Goal: Task Accomplishment & Management: Use online tool/utility

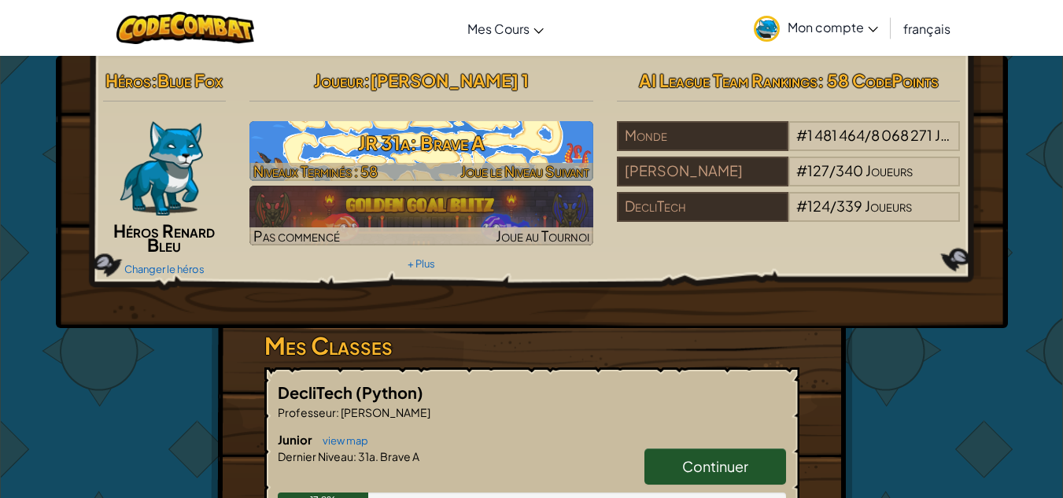
click at [414, 137] on h3 "JR 31a: Brave A" at bounding box center [421, 142] width 344 height 35
click at [352, 146] on h3 "JR 31a: Brave A" at bounding box center [421, 142] width 344 height 35
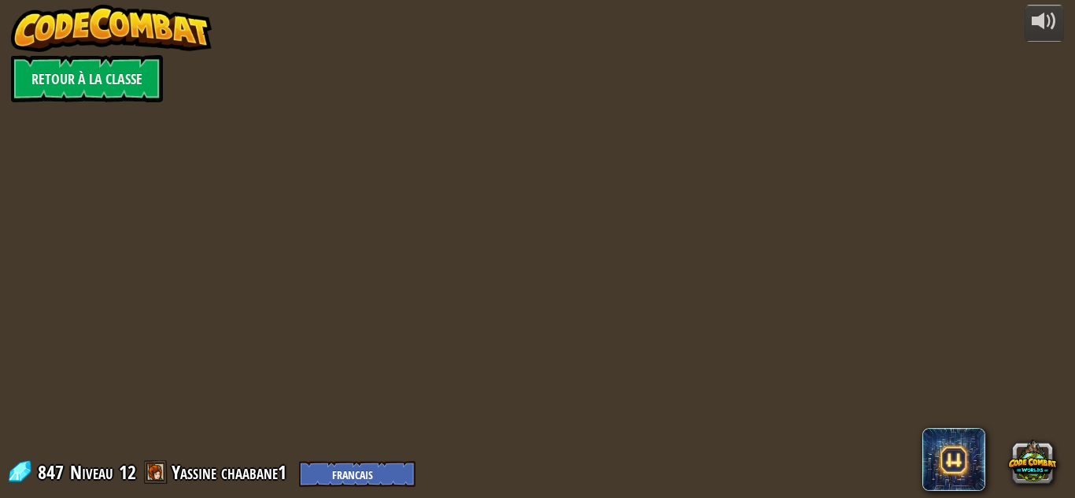
select select "fr"
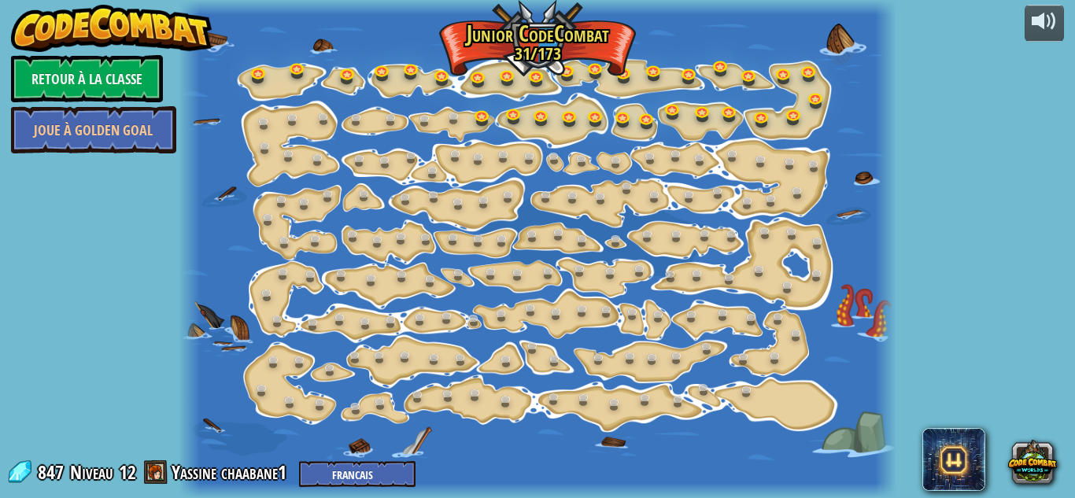
select select "fr"
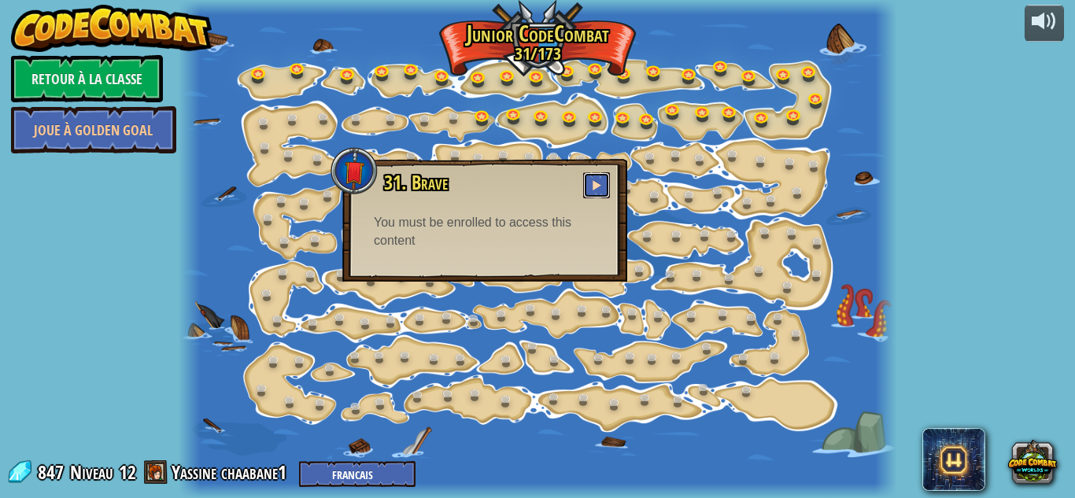
click at [599, 178] on button at bounding box center [596, 185] width 27 height 26
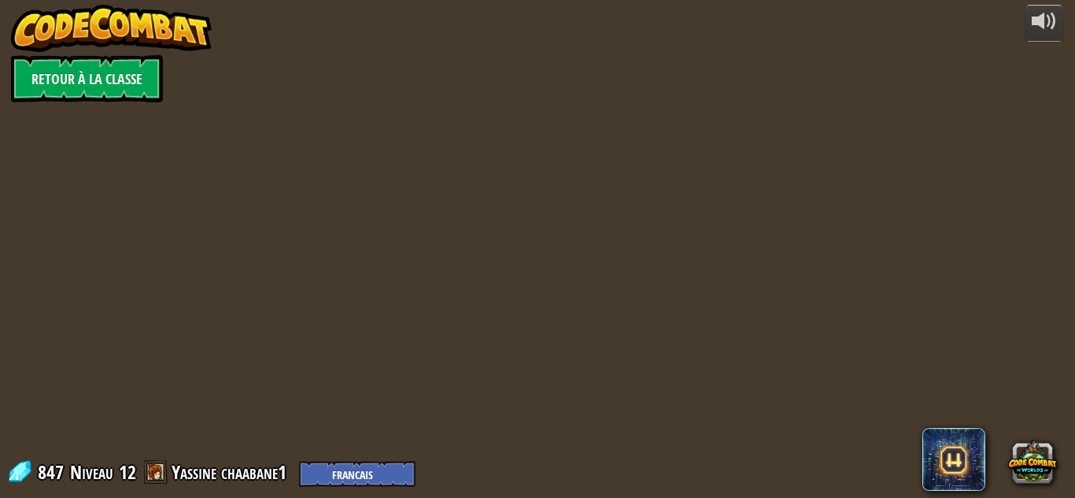
select select "fr"
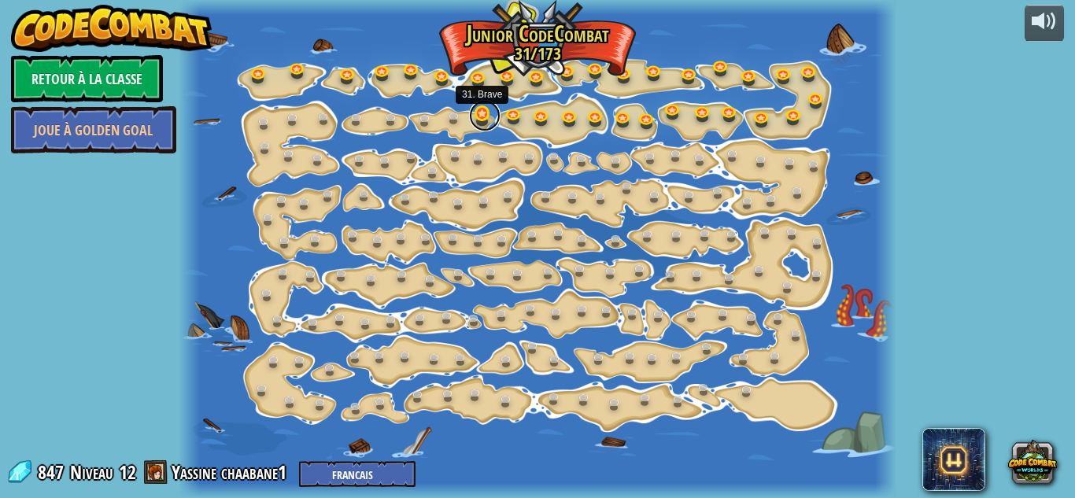
click at [485, 110] on link at bounding box center [484, 115] width 31 height 31
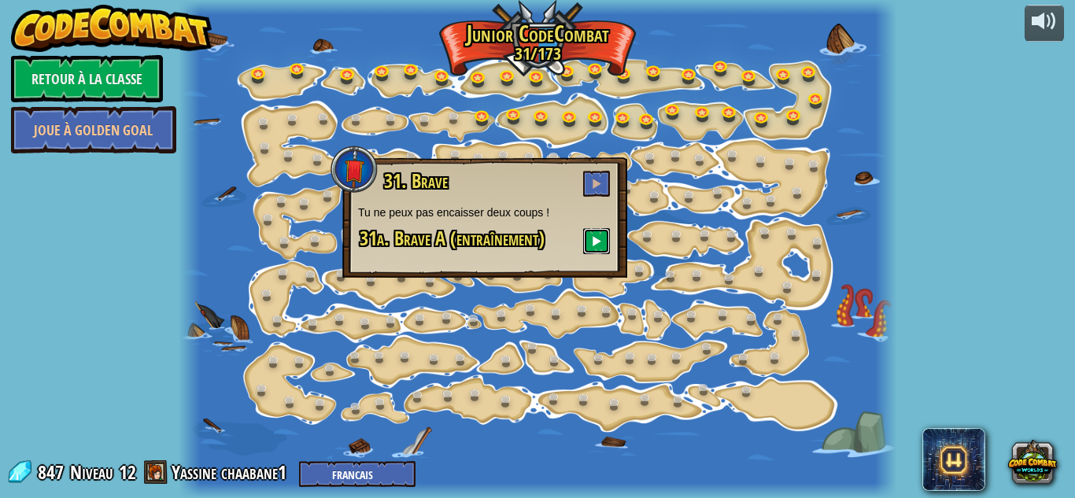
click at [597, 246] on span at bounding box center [596, 240] width 11 height 11
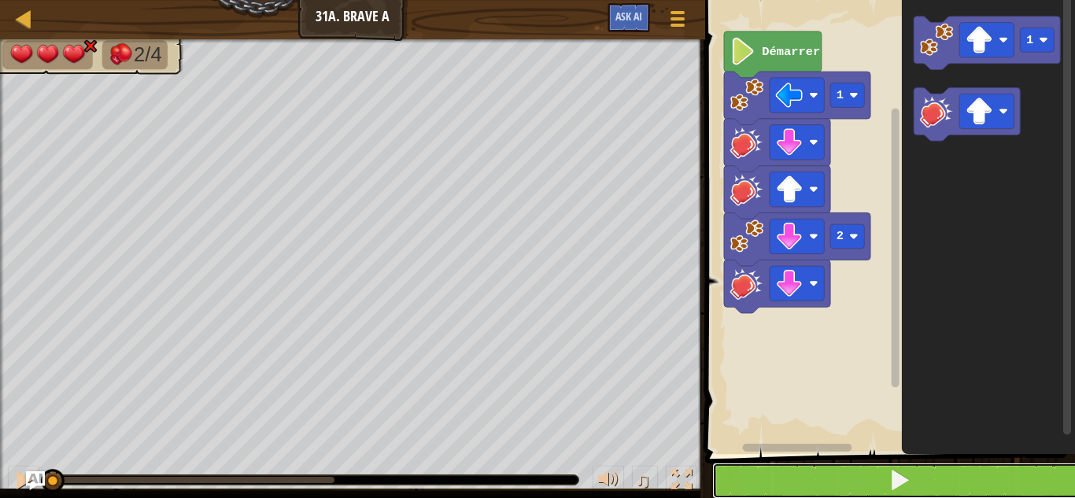
click at [796, 475] on button at bounding box center [899, 481] width 375 height 36
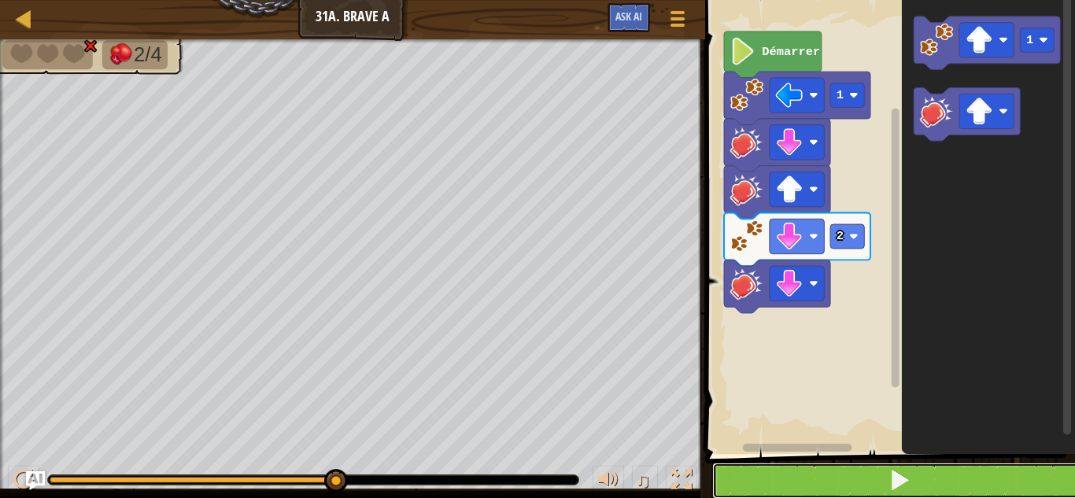
click at [921, 476] on button at bounding box center [899, 481] width 375 height 36
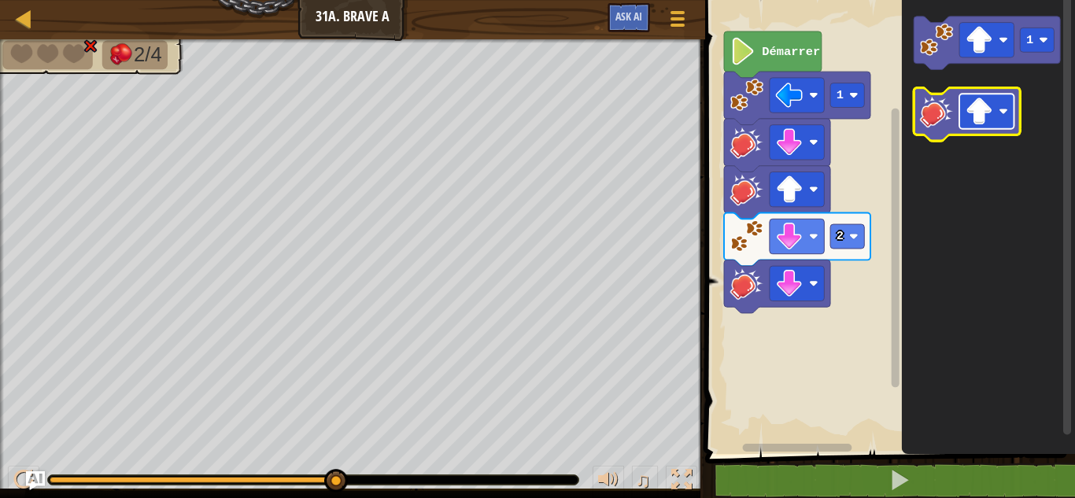
click at [967, 118] on image "Espace de travail de Blocky" at bounding box center [980, 112] width 28 height 28
click at [942, 119] on image "Espace de travail de Blocky" at bounding box center [936, 110] width 33 height 33
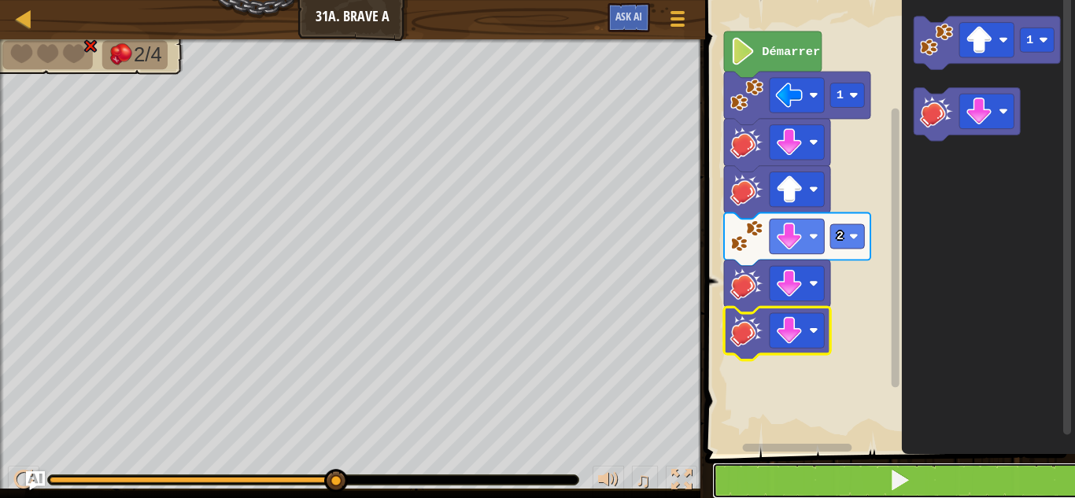
click at [835, 490] on button at bounding box center [899, 481] width 375 height 36
click at [914, 482] on button at bounding box center [899, 481] width 375 height 36
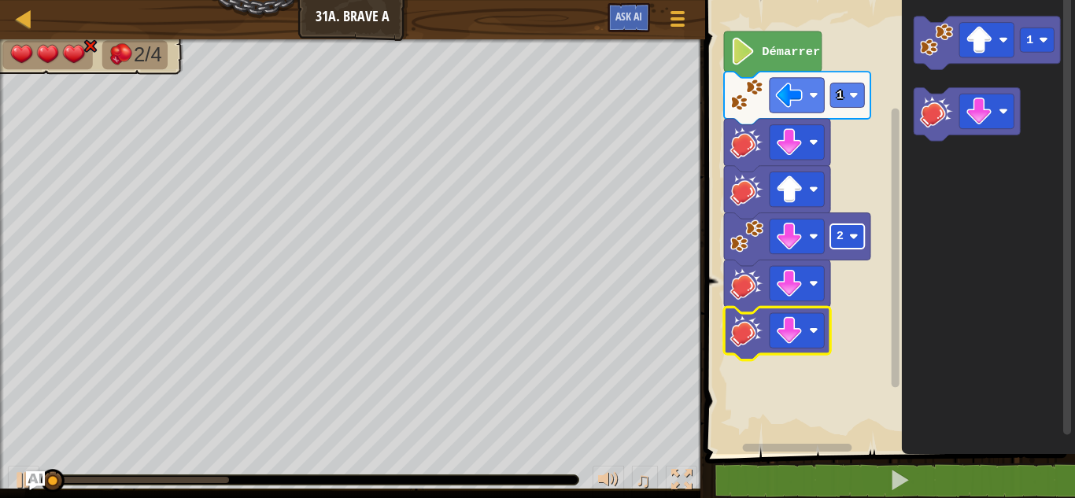
click at [851, 235] on image "Espace de travail de Blocky" at bounding box center [853, 236] width 9 height 9
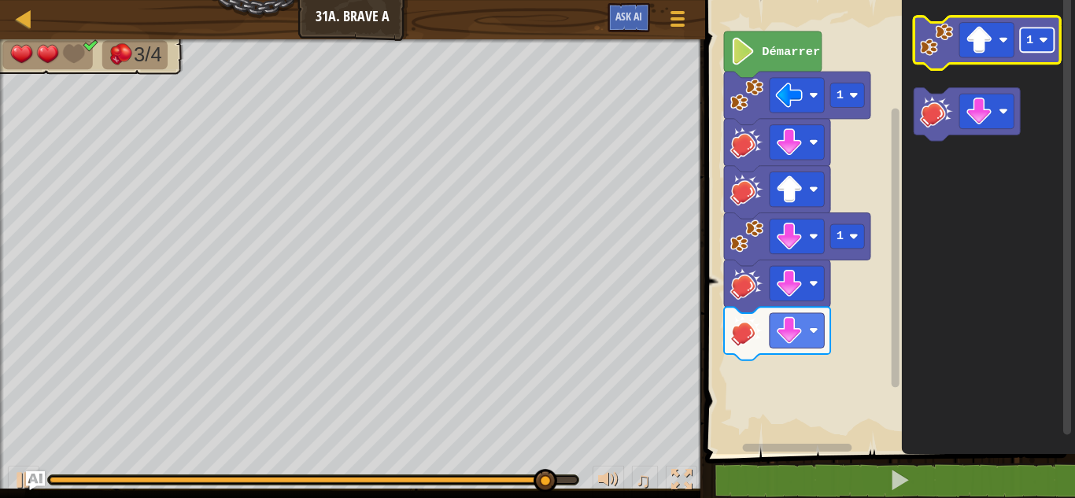
click at [1040, 33] on rect "Espace de travail de Blocky" at bounding box center [1038, 40] width 34 height 24
click at [922, 50] on image "Espace de travail de Blocky" at bounding box center [936, 39] width 33 height 33
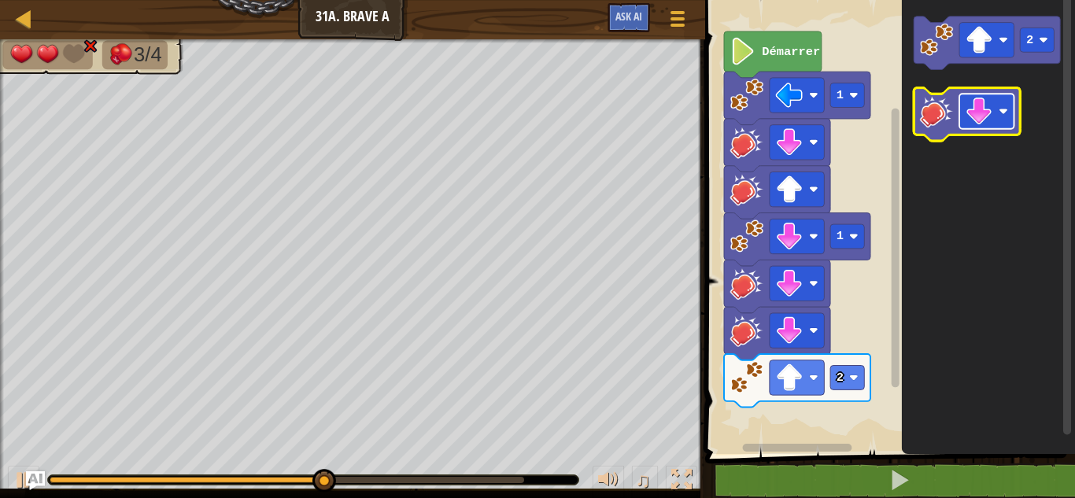
click at [984, 112] on image "Espace de travail de Blocky" at bounding box center [980, 112] width 28 height 28
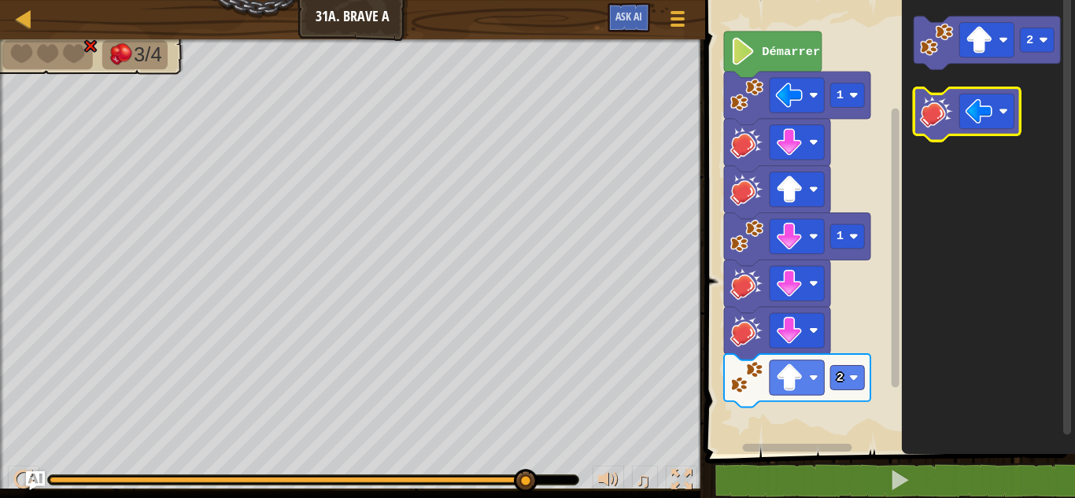
click at [938, 122] on image "Espace de travail de Blocky" at bounding box center [936, 110] width 33 height 33
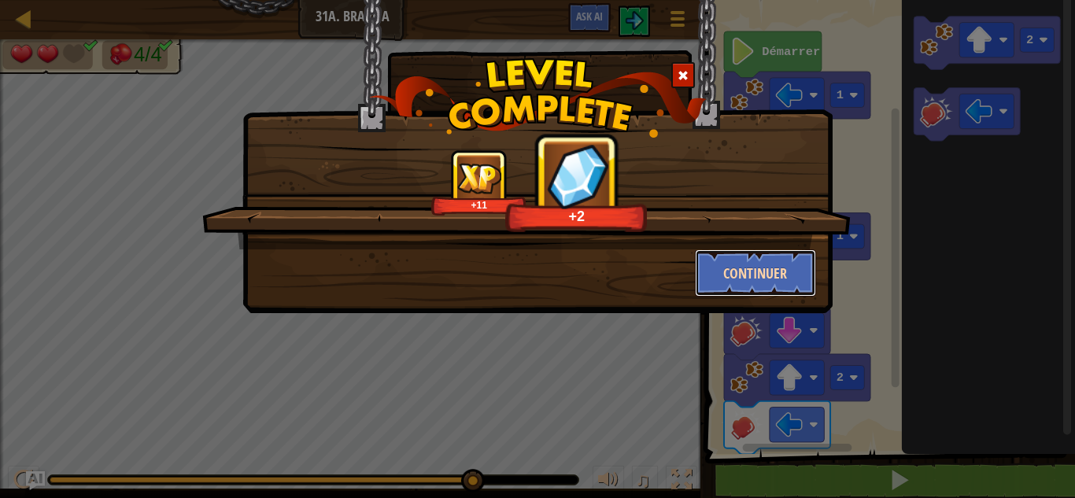
click at [789, 262] on button "Continuer" at bounding box center [756, 272] width 122 height 47
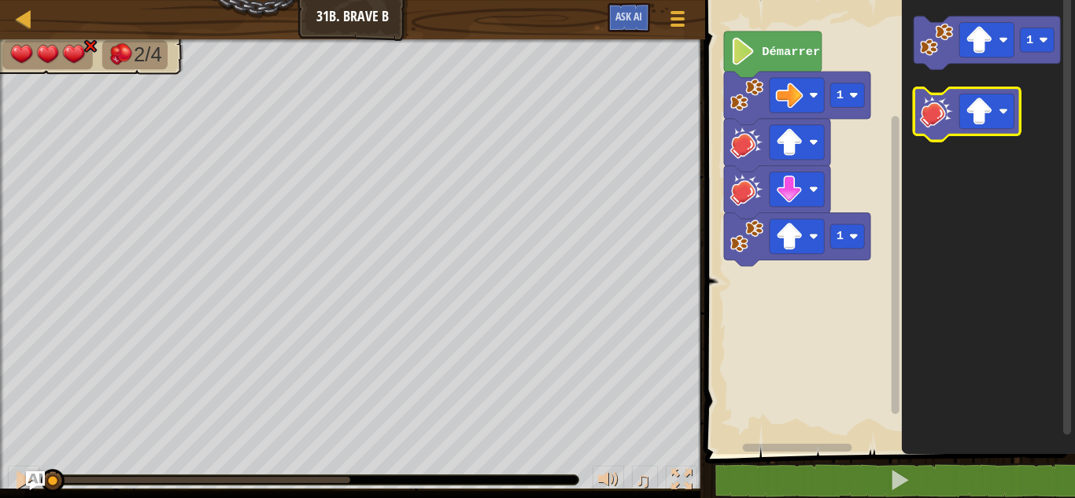
click at [916, 102] on icon "Espace de travail de Blocky" at bounding box center [968, 115] width 106 height 54
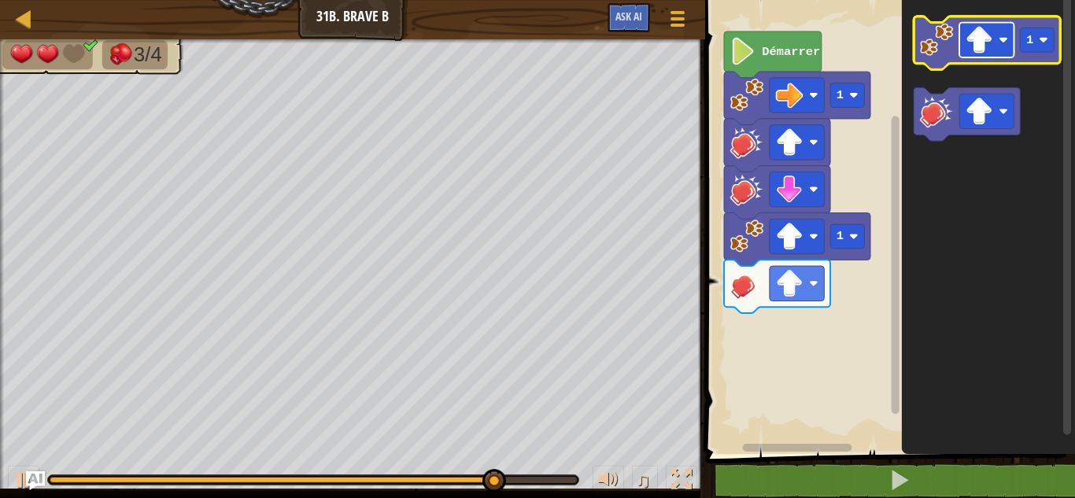
click at [994, 25] on rect "Espace de travail de Blocky" at bounding box center [986, 40] width 54 height 35
click at [1035, 52] on rect "Espace de travail de Blocky" at bounding box center [1038, 40] width 34 height 24
click at [945, 28] on image "Espace de travail de Blocky" at bounding box center [936, 39] width 33 height 33
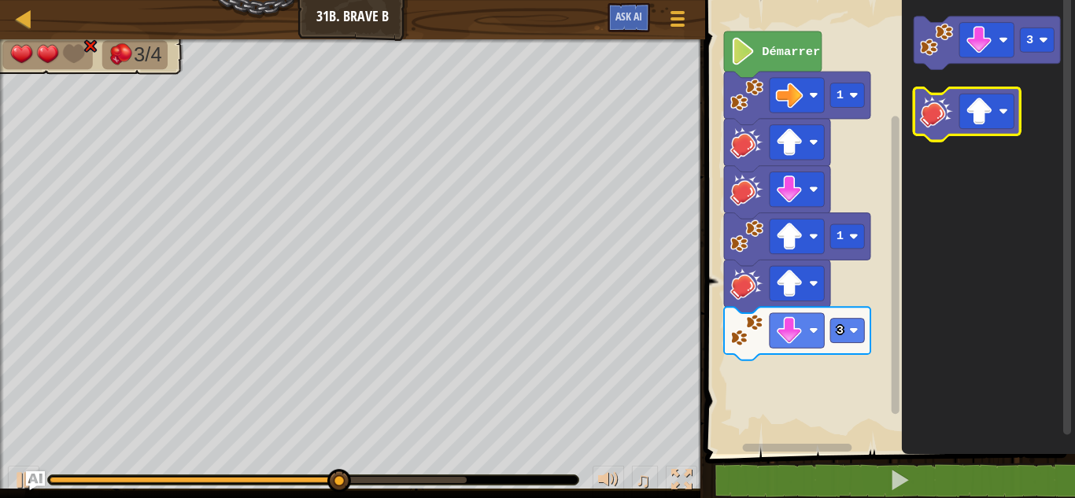
click at [986, 91] on icon "Espace de travail de Blocky" at bounding box center [968, 115] width 106 height 54
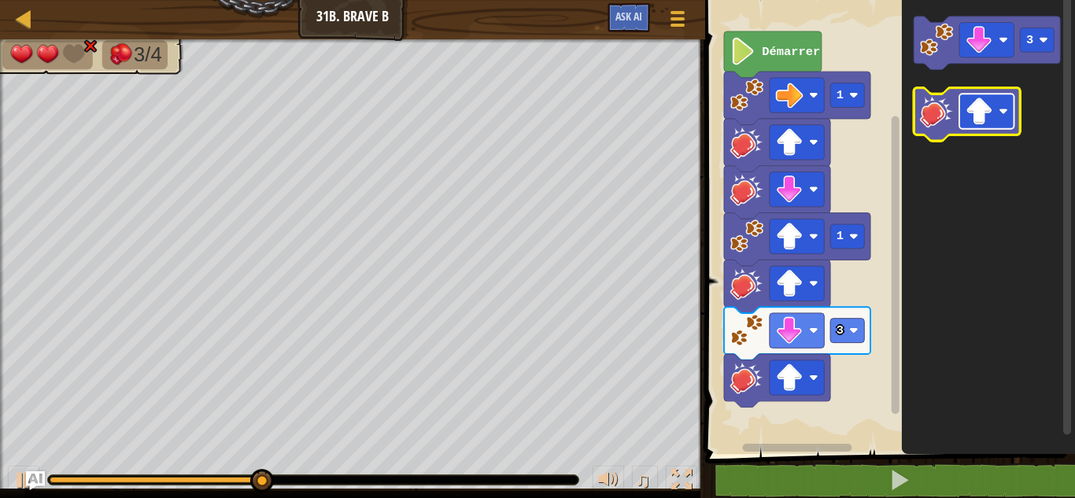
click at [980, 128] on rect "Espace de travail de Blocky" at bounding box center [986, 111] width 54 height 35
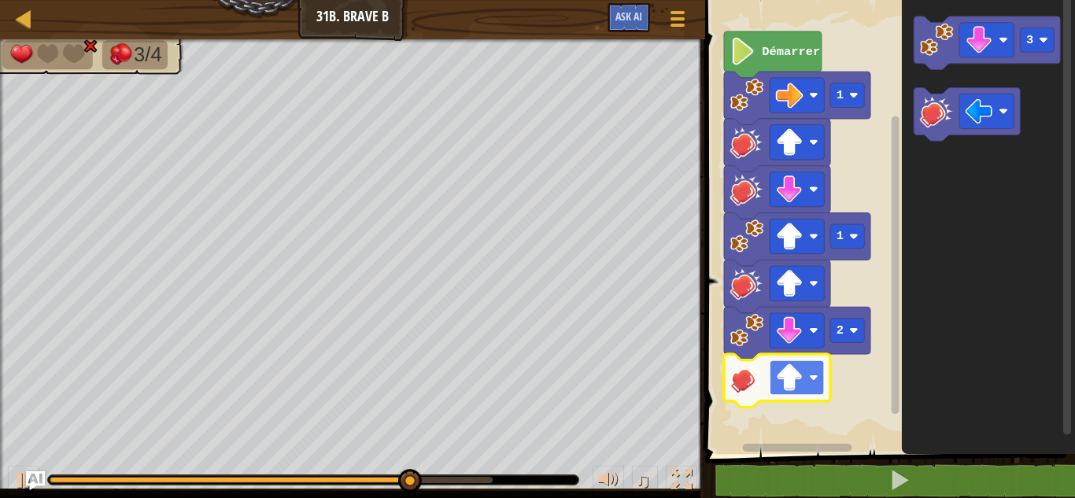
click at [798, 366] on image "Espace de travail de Blocky" at bounding box center [790, 378] width 28 height 28
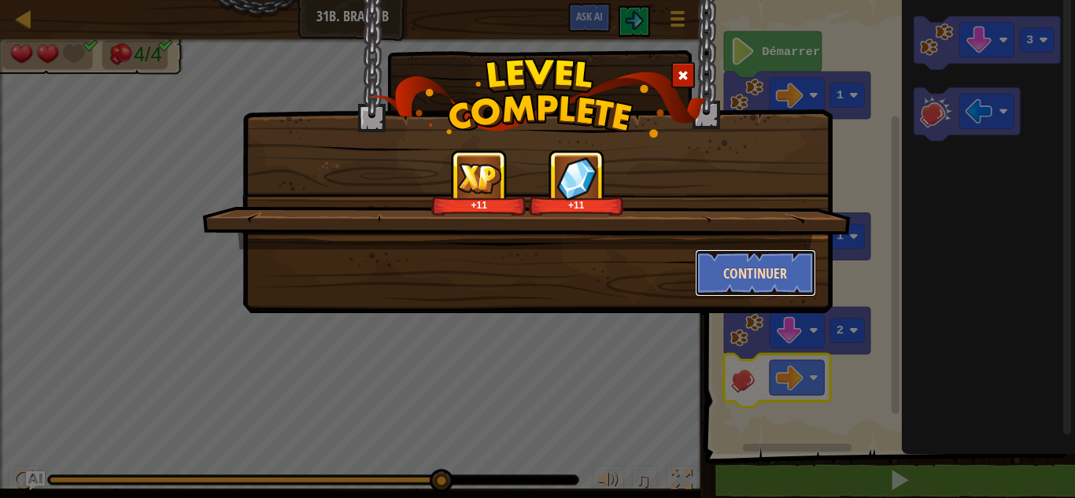
click at [770, 275] on button "Continuer" at bounding box center [756, 272] width 122 height 47
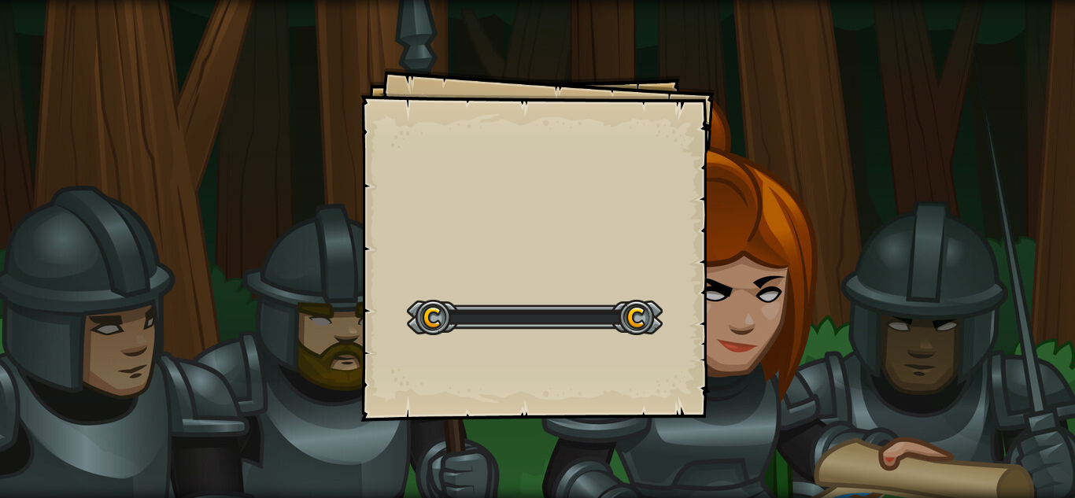
click at [770, 275] on div "Goals Start Level Erreur de chargement du serveur Vous avez besoin d'un abonnem…" at bounding box center [537, 249] width 1075 height 498
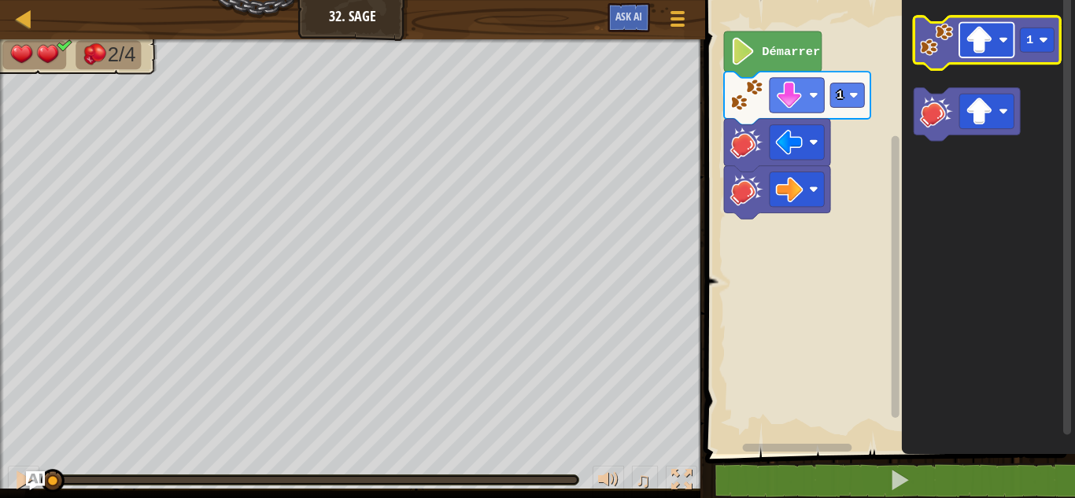
click at [973, 39] on image "Espace de travail de Blocky" at bounding box center [980, 40] width 28 height 28
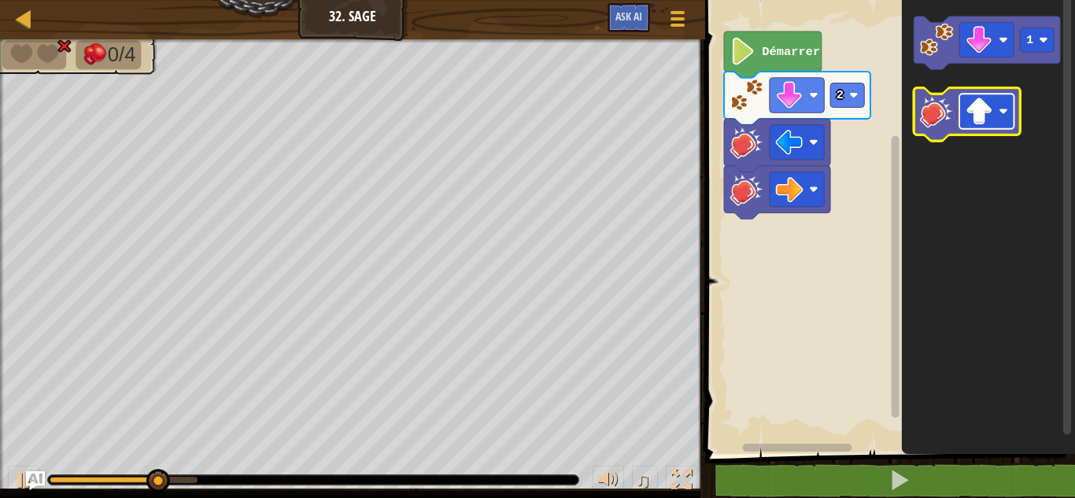
click at [985, 124] on image "Espace de travail de Blocky" at bounding box center [980, 112] width 28 height 28
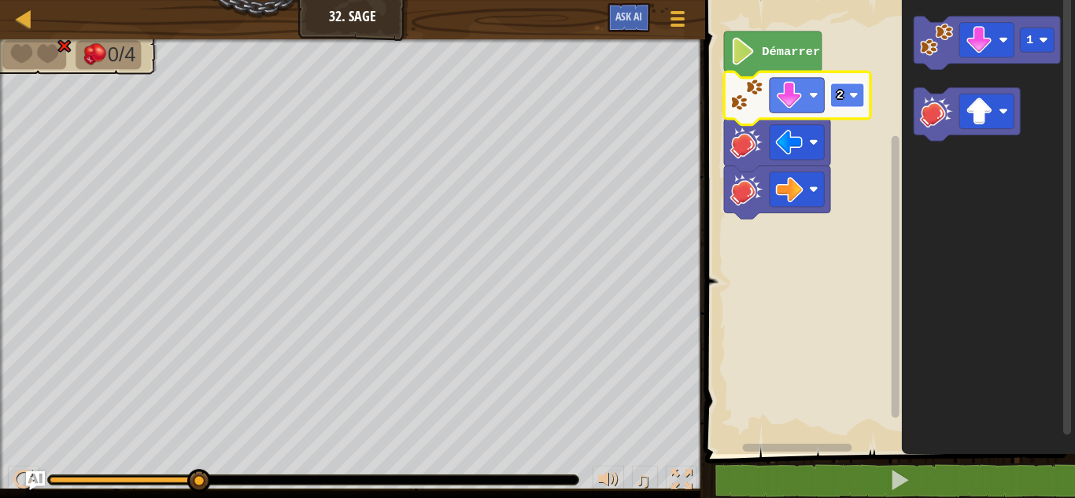
click at [854, 83] on rect "Espace de travail de Blocky" at bounding box center [848, 95] width 34 height 24
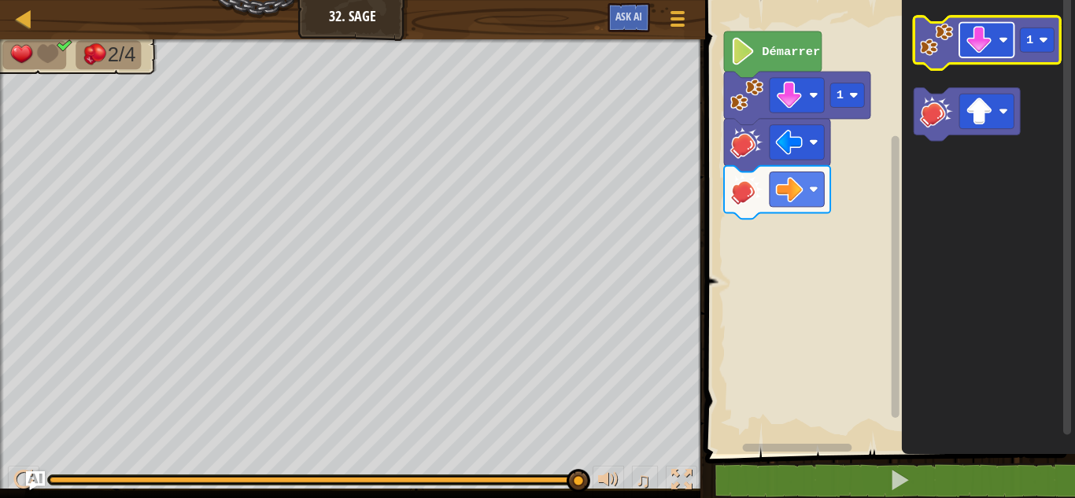
click at [1004, 45] on rect "Espace de travail de Blocky" at bounding box center [986, 40] width 54 height 35
click at [946, 25] on image "Espace de travail de Blocky" at bounding box center [936, 39] width 33 height 33
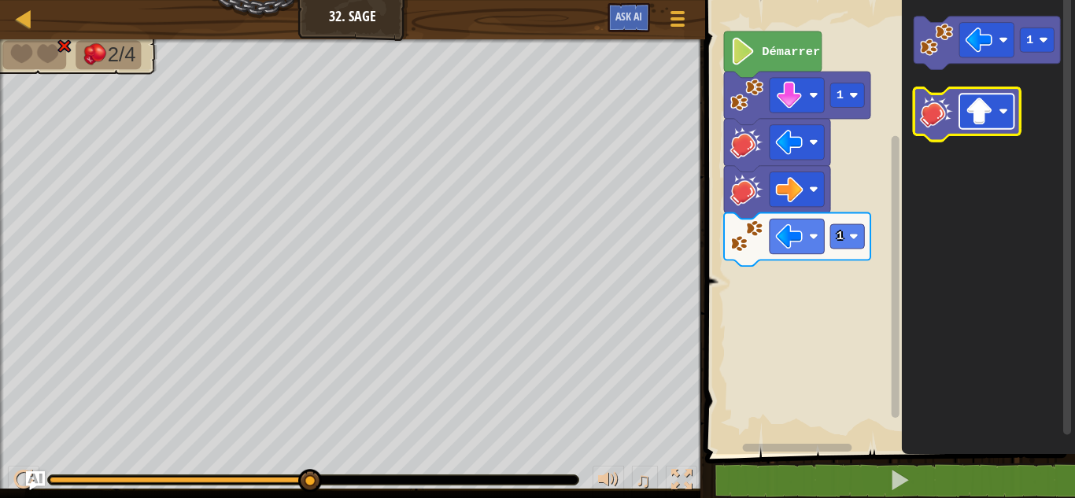
click at [972, 116] on image "Espace de travail de Blocky" at bounding box center [980, 112] width 28 height 28
click at [944, 98] on image "Espace de travail de Blocky" at bounding box center [936, 110] width 33 height 33
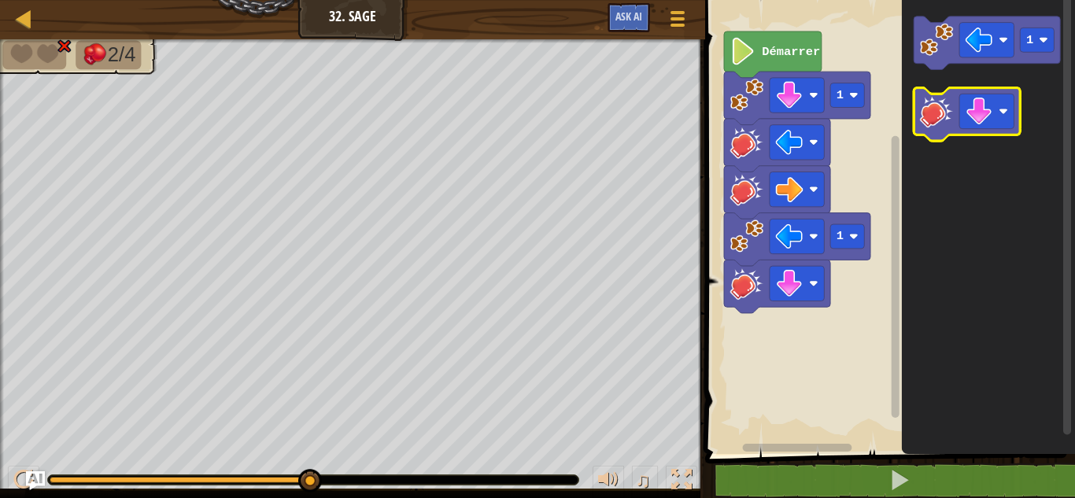
click at [944, 98] on image "Espace de travail de Blocky" at bounding box center [936, 110] width 33 height 33
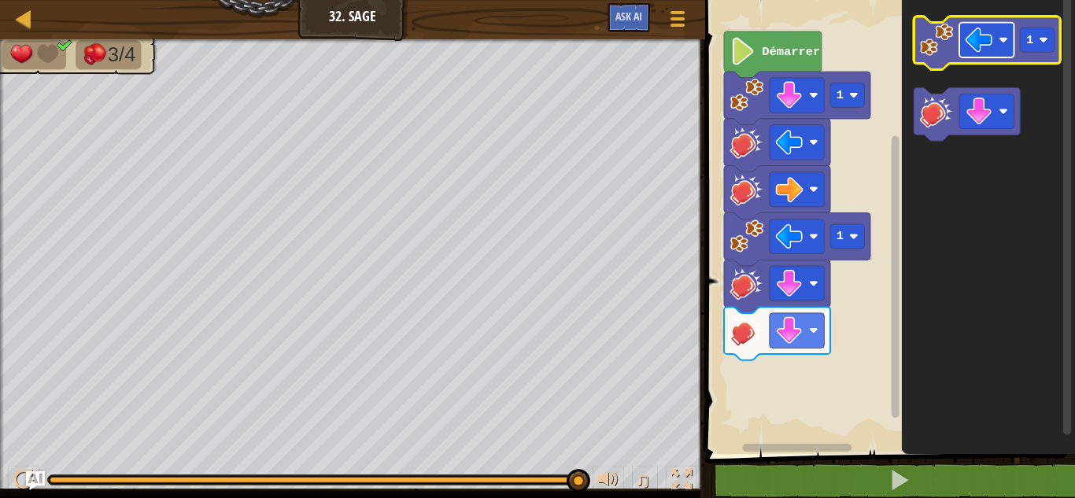
click at [996, 31] on rect "Espace de travail de Blocky" at bounding box center [986, 40] width 54 height 35
click at [927, 34] on image "Espace de travail de Blocky" at bounding box center [936, 39] width 33 height 33
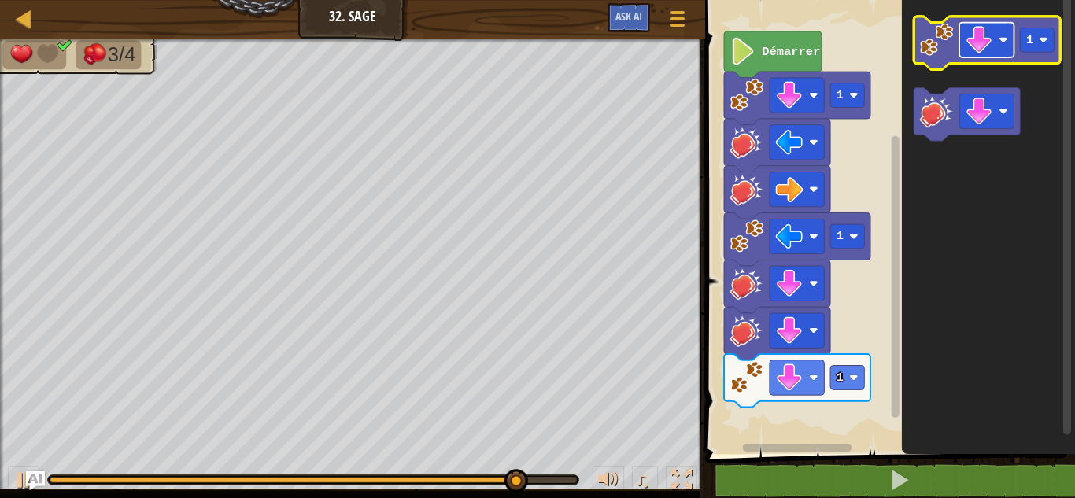
click at [982, 36] on image "Espace de travail de Blocky" at bounding box center [980, 40] width 28 height 28
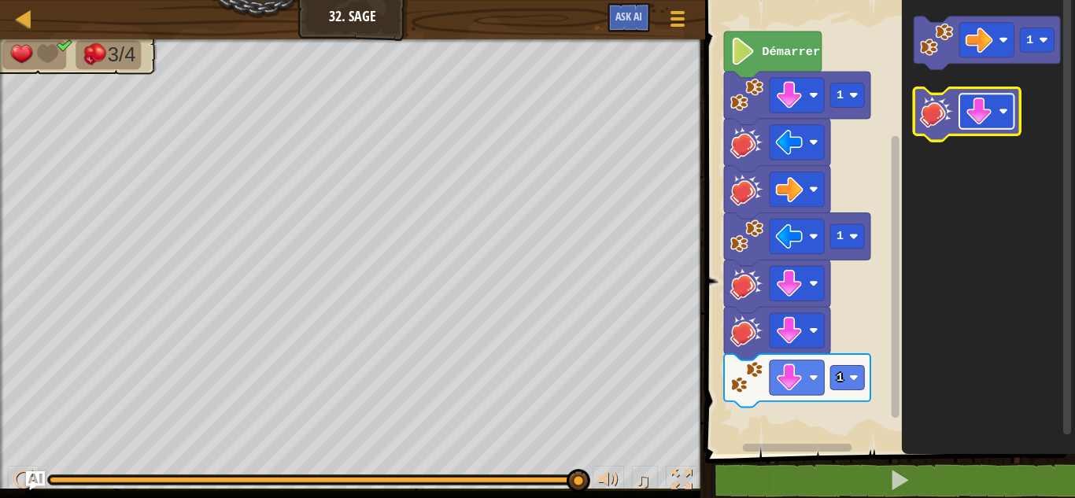
click at [990, 102] on image "Espace de travail de Blocky" at bounding box center [980, 112] width 28 height 28
click at [940, 120] on g "1" at bounding box center [988, 79] width 146 height 124
click at [940, 120] on image "Espace de travail de Blocky" at bounding box center [936, 110] width 33 height 33
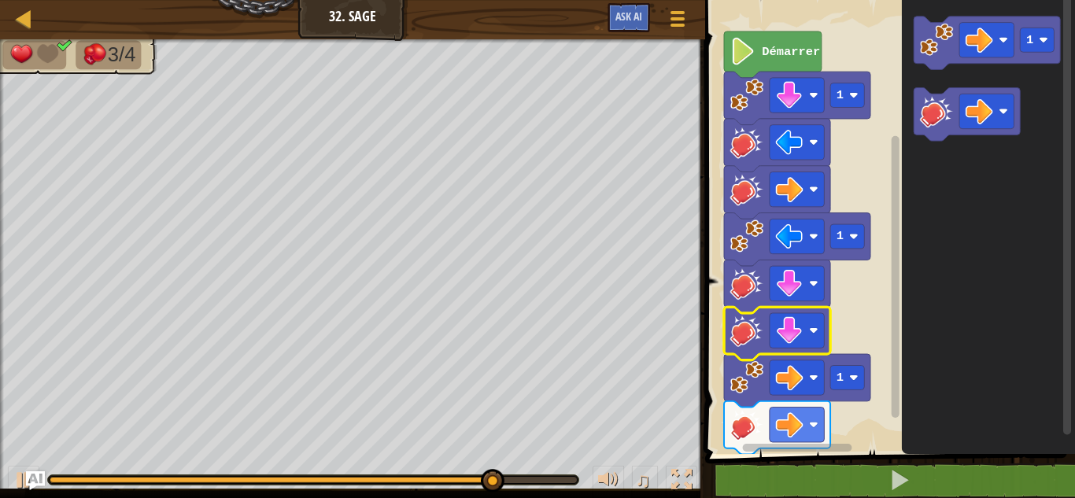
click at [787, 320] on image "Espace de travail de Blocky" at bounding box center [790, 331] width 28 height 28
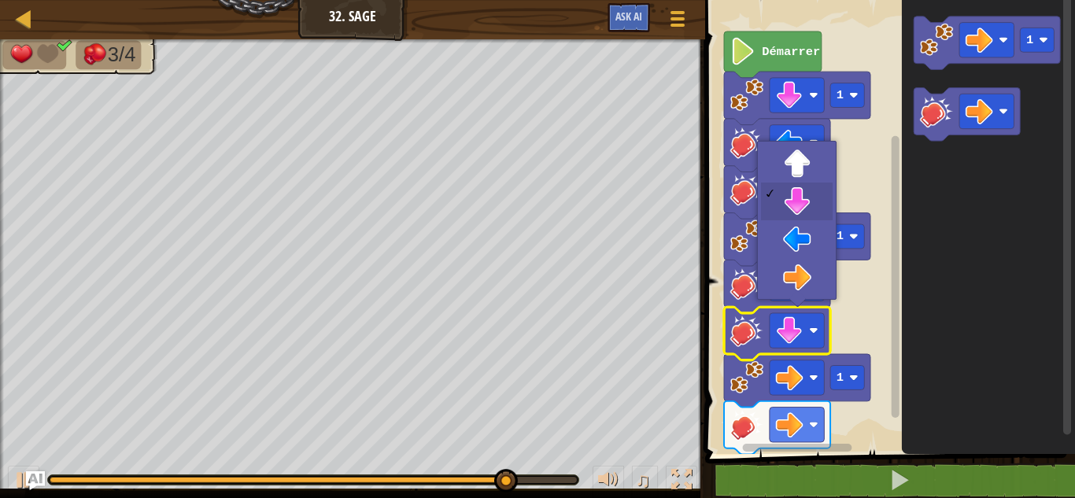
click at [787, 320] on image "Espace de travail de Blocky" at bounding box center [790, 331] width 28 height 28
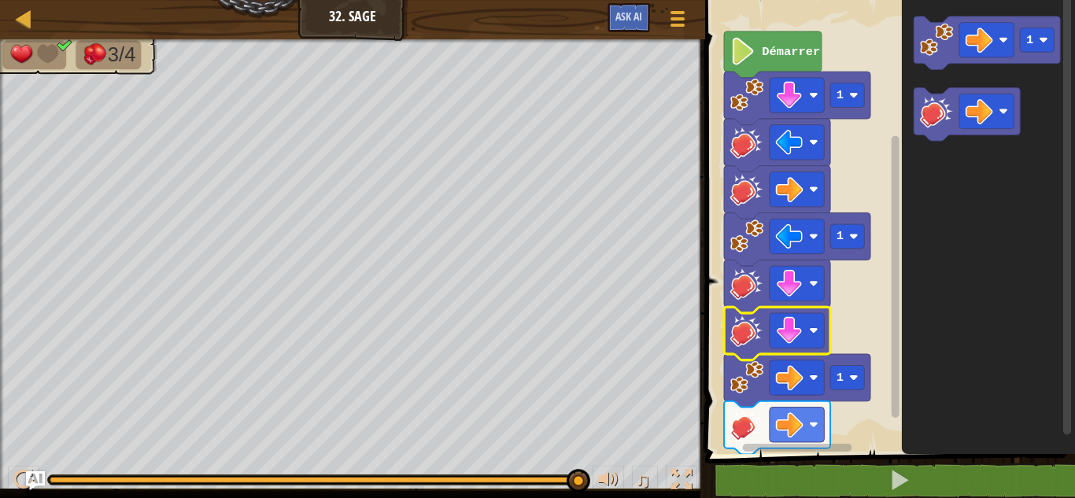
click at [787, 320] on image "Espace de travail de Blocky" at bounding box center [790, 331] width 28 height 28
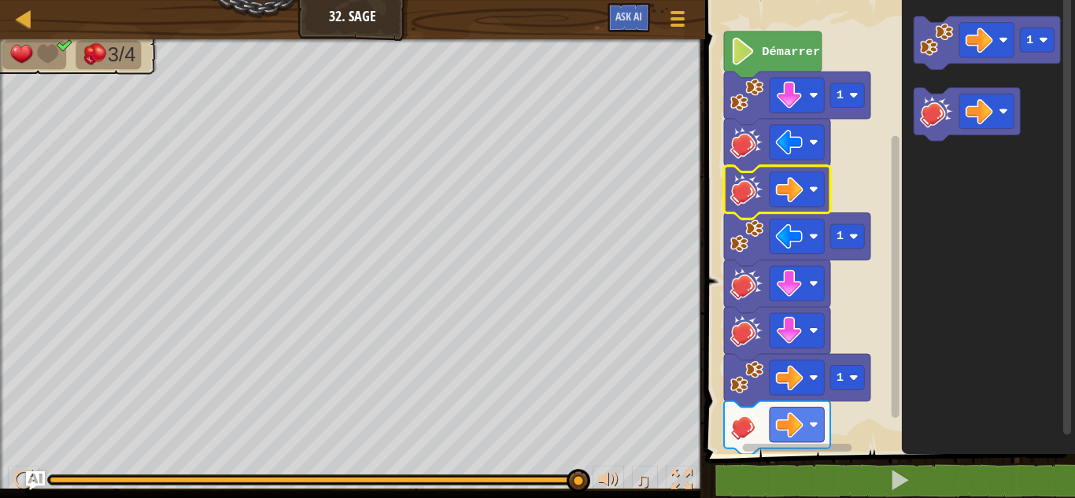
click at [796, 204] on rect "Espace de travail de Blocky" at bounding box center [797, 189] width 54 height 35
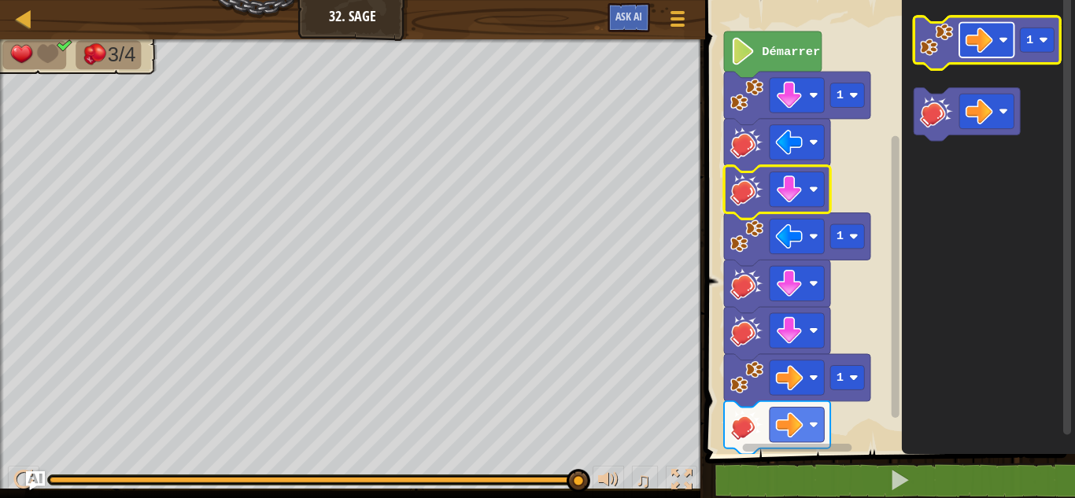
click at [982, 35] on image "Espace de travail de Blocky" at bounding box center [980, 40] width 28 height 28
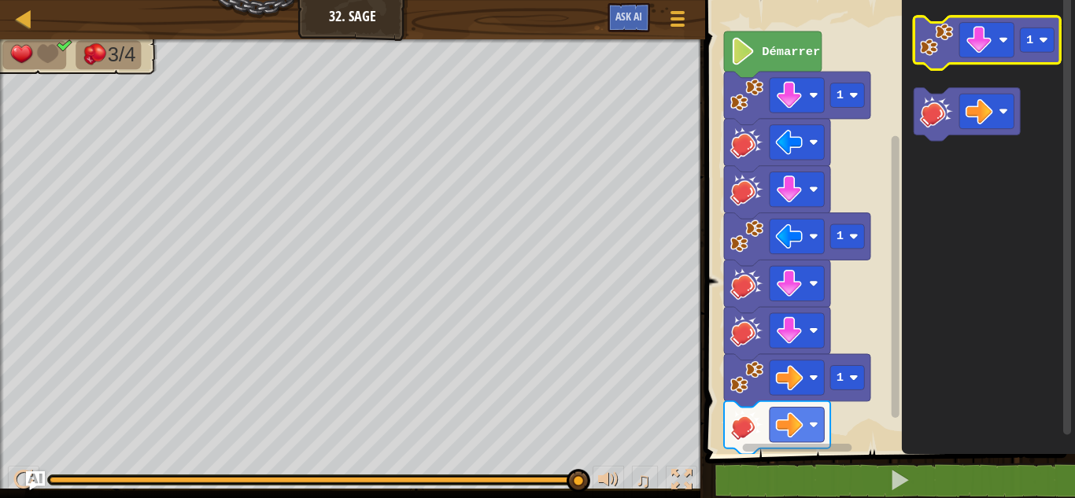
click at [935, 42] on image "Espace de travail de Blocky" at bounding box center [936, 39] width 33 height 33
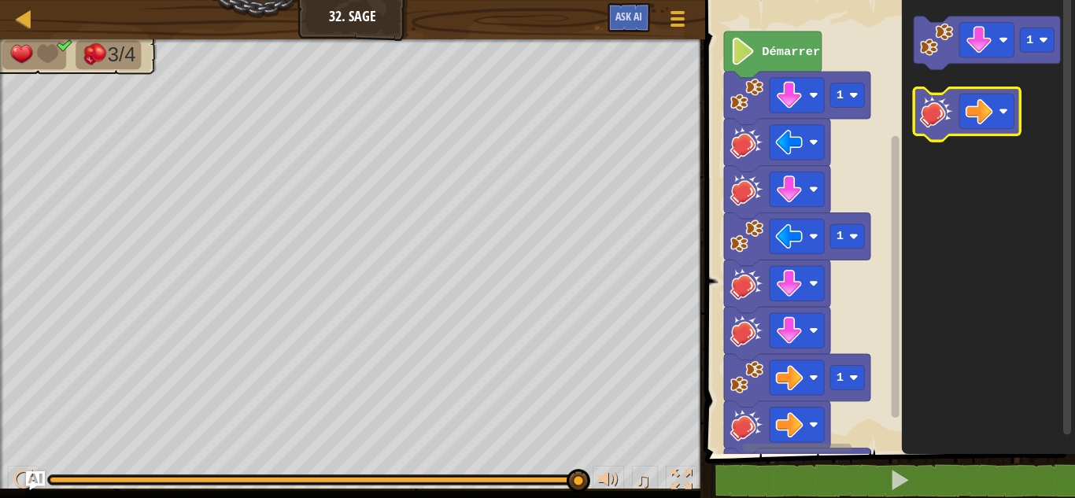
click at [930, 102] on image "Espace de travail de Blocky" at bounding box center [936, 110] width 33 height 33
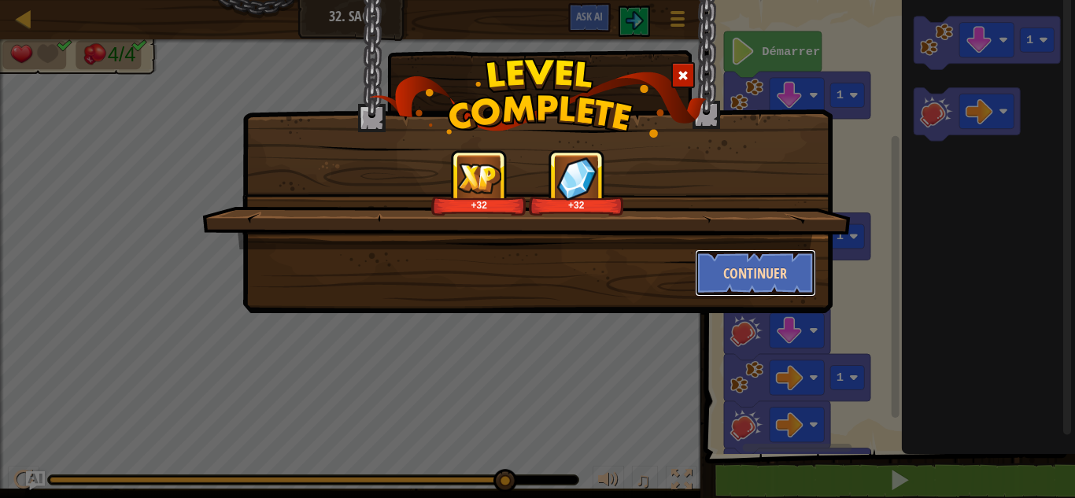
click at [750, 270] on button "Continuer" at bounding box center [756, 272] width 122 height 47
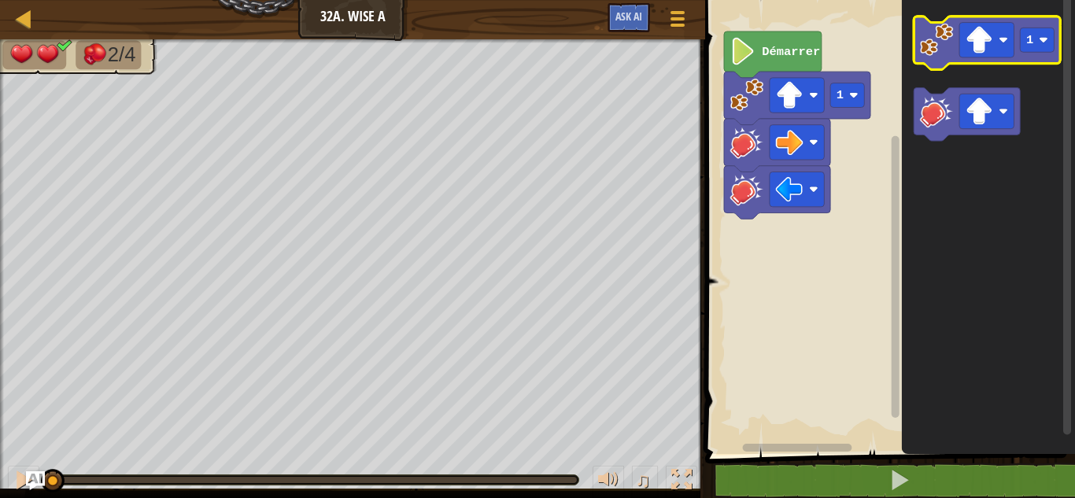
click at [927, 57] on icon "Espace de travail de Blocky" at bounding box center [988, 44] width 146 height 54
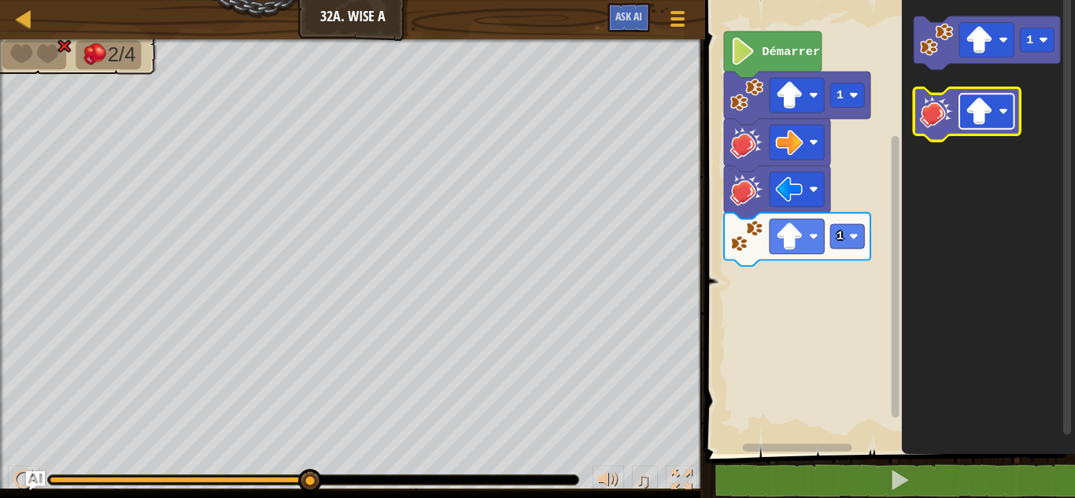
click at [988, 119] on image "Espace de travail de Blocky" at bounding box center [980, 112] width 28 height 28
click at [936, 116] on image "Espace de travail de Blocky" at bounding box center [936, 110] width 33 height 33
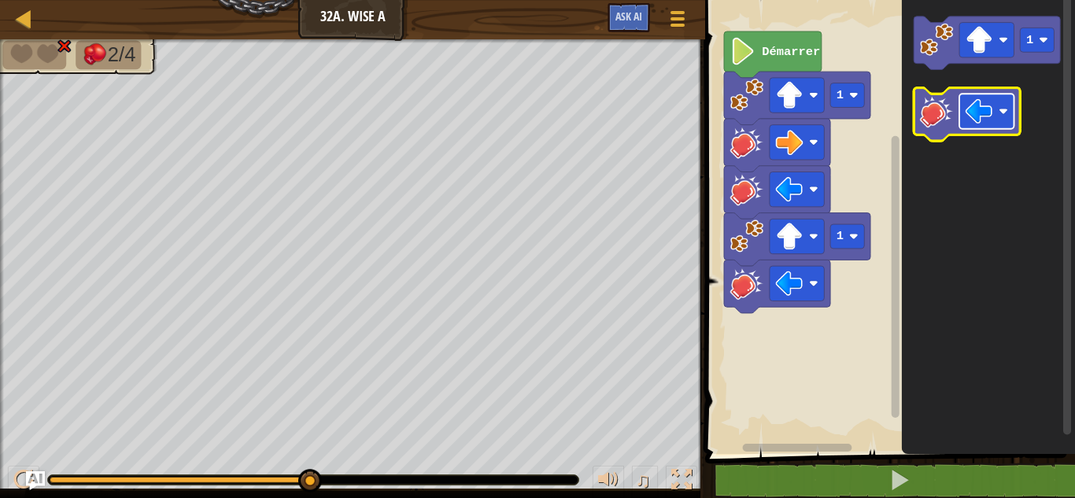
click at [992, 116] on image "Espace de travail de Blocky" at bounding box center [980, 112] width 28 height 28
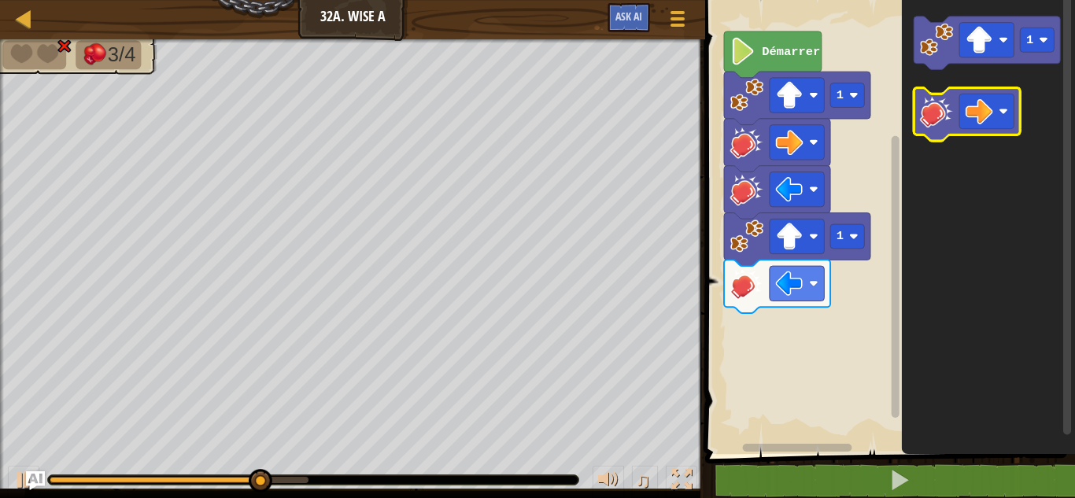
click at [930, 91] on rect "Espace de travail de Blocky" at bounding box center [968, 115] width 106 height 54
click at [940, 117] on image "Espace de travail de Blocky" at bounding box center [936, 110] width 33 height 33
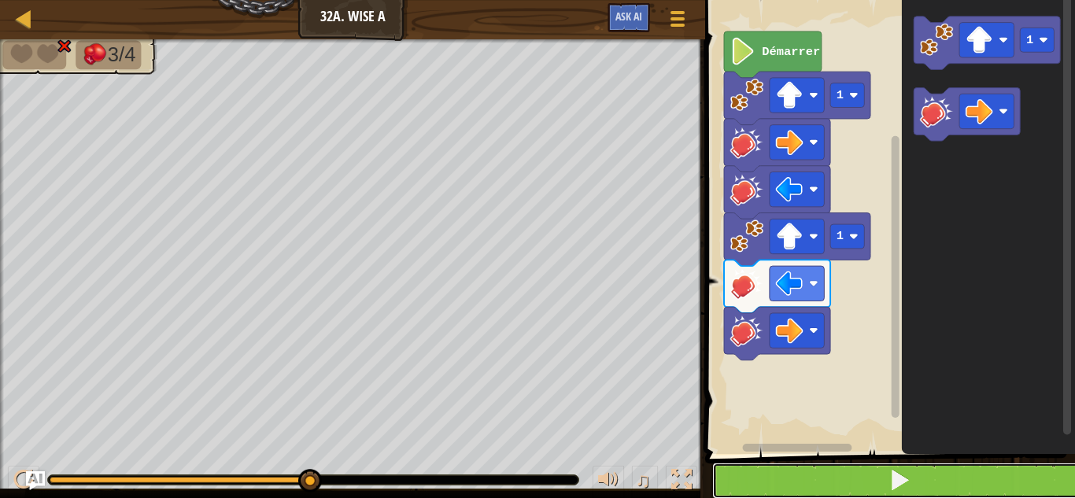
click at [850, 469] on button at bounding box center [899, 481] width 375 height 36
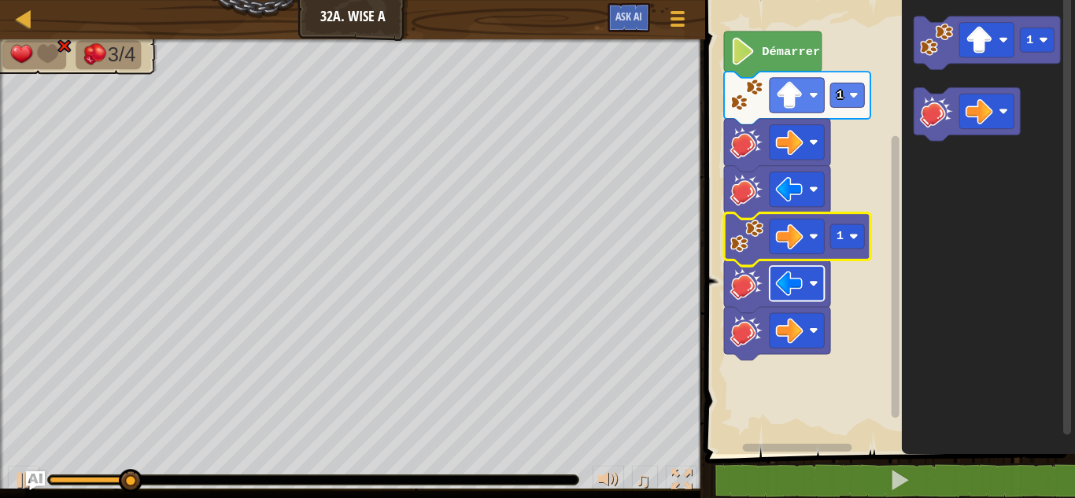
click at [796, 278] on image "Espace de travail de Blocky" at bounding box center [790, 284] width 28 height 28
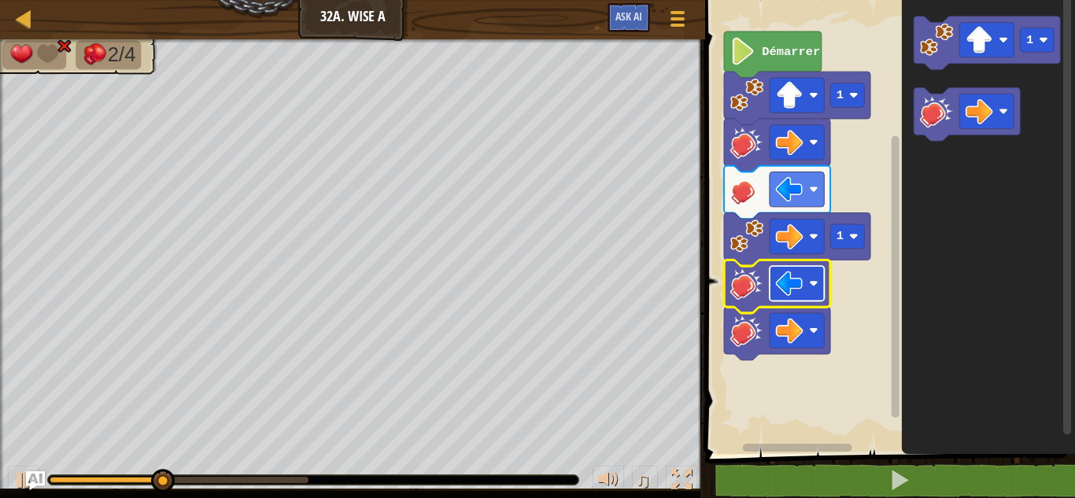
click at [781, 275] on image "Espace de travail de Blocky" at bounding box center [790, 284] width 28 height 28
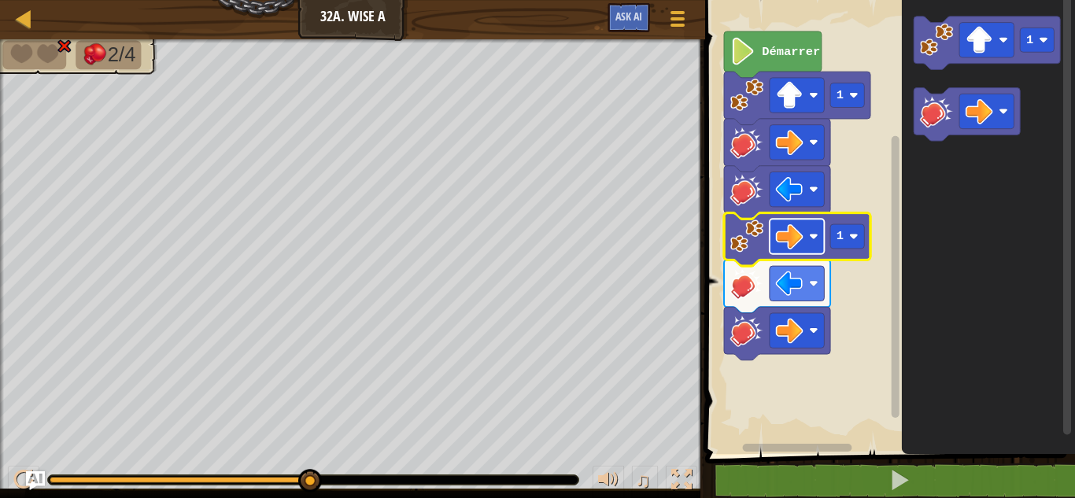
click at [806, 237] on rect "Espace de travail de Blocky" at bounding box center [797, 236] width 54 height 35
click at [790, 235] on image "Espace de travail de Blocky" at bounding box center [790, 237] width 28 height 28
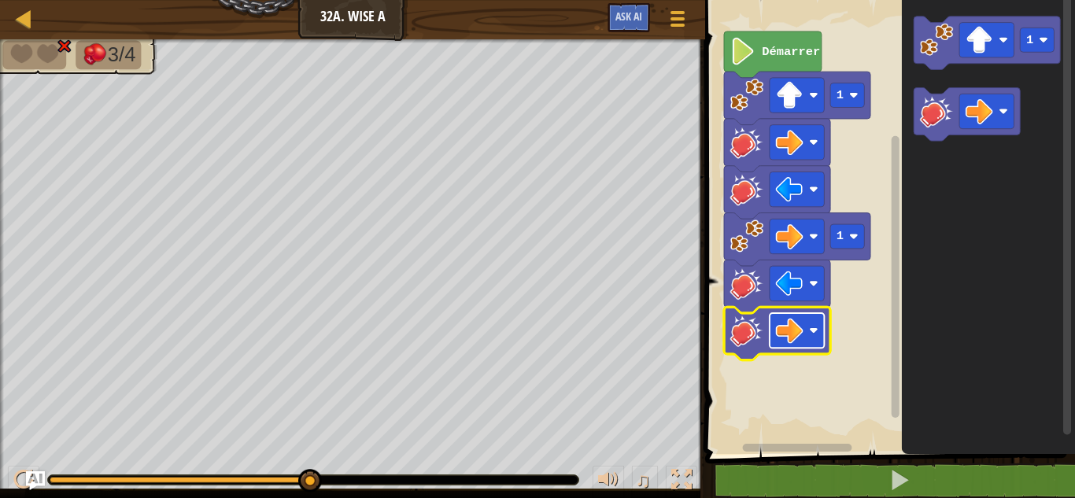
click at [801, 326] on image "Espace de travail de Blocky" at bounding box center [790, 331] width 28 height 28
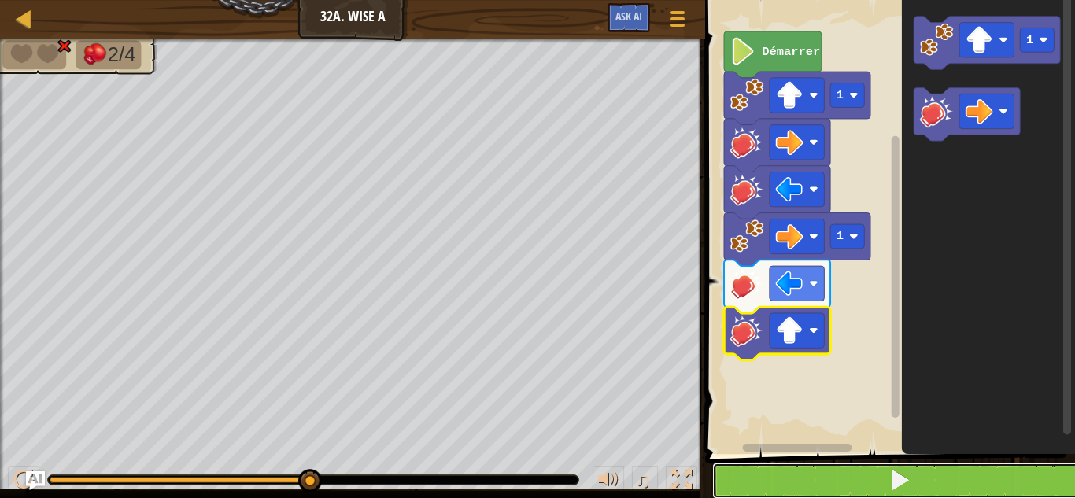
click at [840, 479] on button at bounding box center [899, 481] width 375 height 36
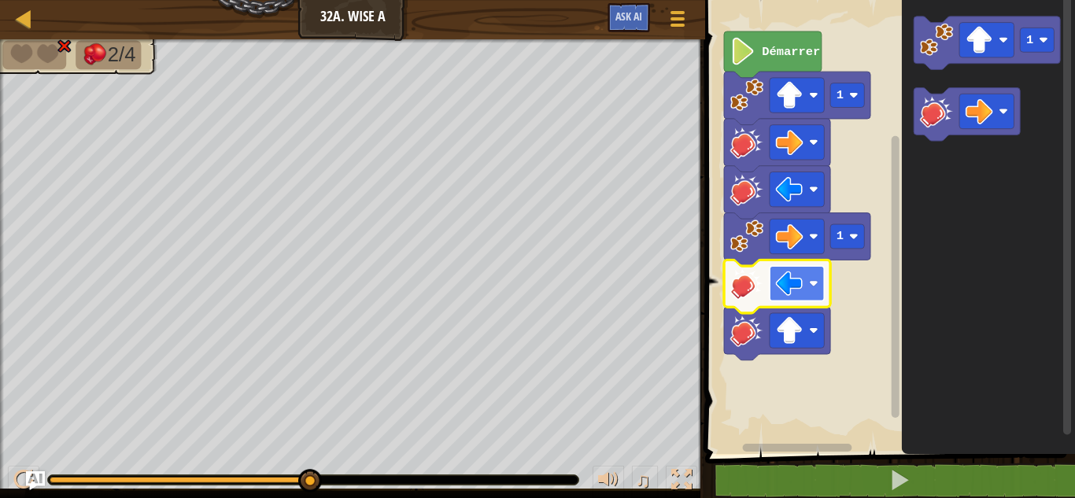
click at [792, 272] on image "Espace de travail de Blocky" at bounding box center [790, 284] width 28 height 28
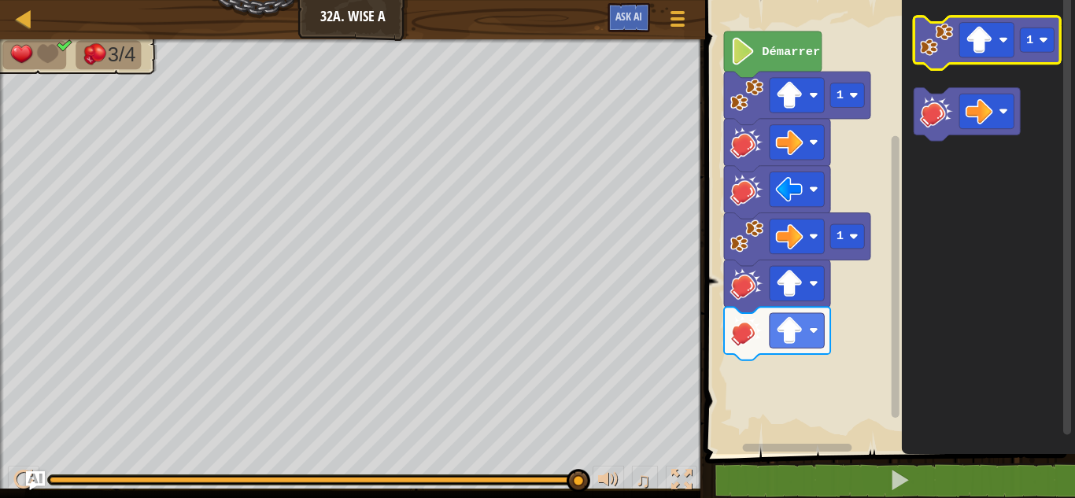
click at [931, 37] on image "Espace de travail de Blocky" at bounding box center [936, 39] width 33 height 33
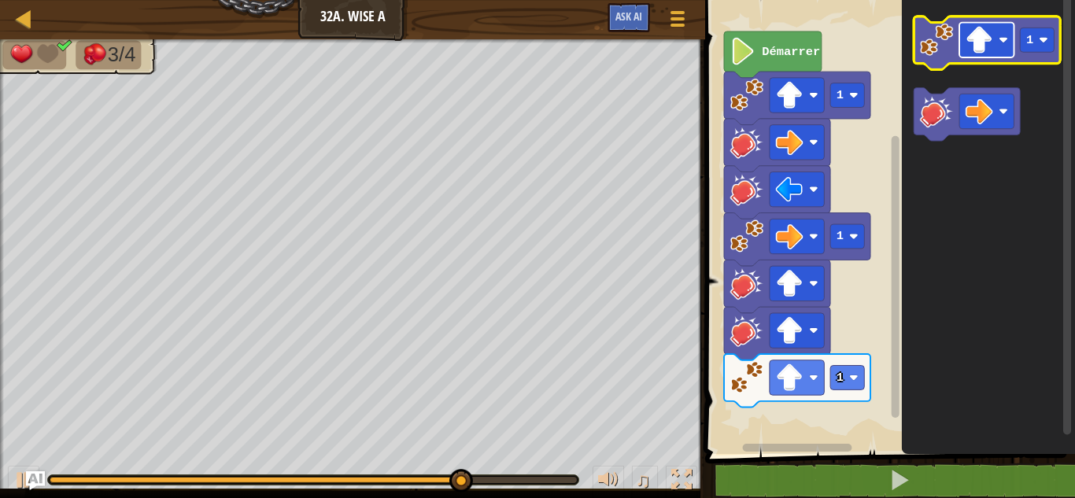
click at [996, 41] on rect "Espace de travail de Blocky" at bounding box center [986, 40] width 54 height 35
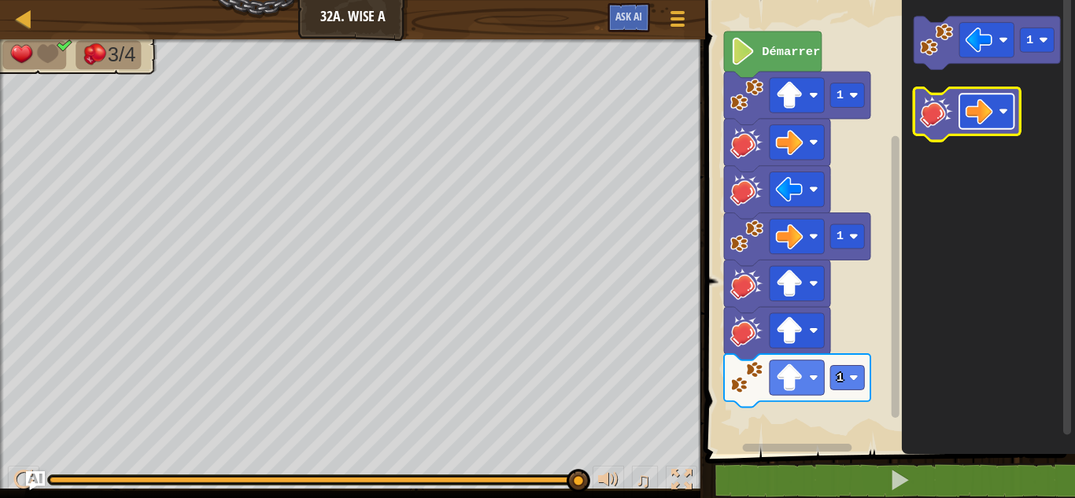
click at [988, 121] on image "Espace de travail de Blocky" at bounding box center [980, 112] width 28 height 28
click at [935, 90] on g "1" at bounding box center [988, 79] width 146 height 124
click at [935, 90] on rect "Espace de travail de Blocky" at bounding box center [968, 115] width 106 height 54
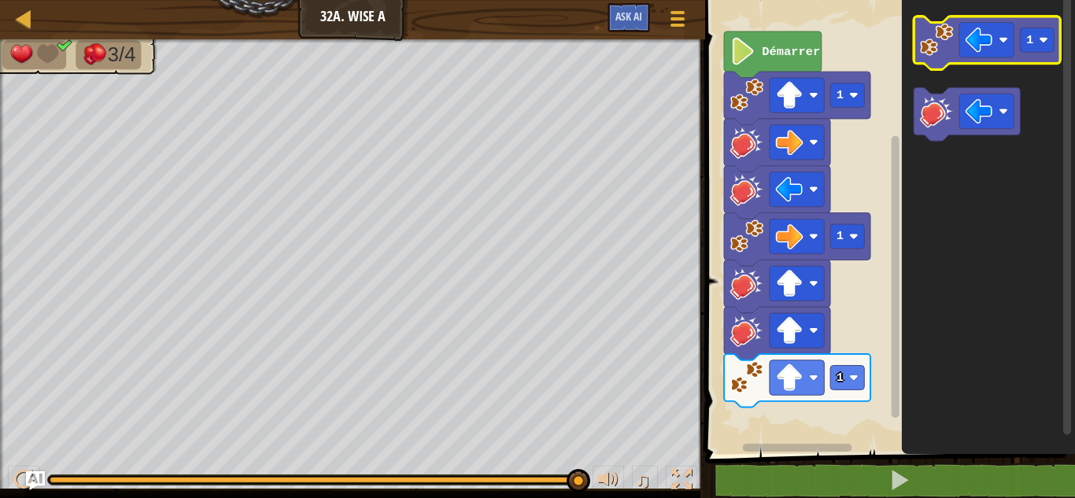
click at [937, 20] on rect "Espace de travail de Blocky" at bounding box center [988, 44] width 146 height 54
click at [929, 47] on image "Espace de travail de Blocky" at bounding box center [936, 39] width 33 height 33
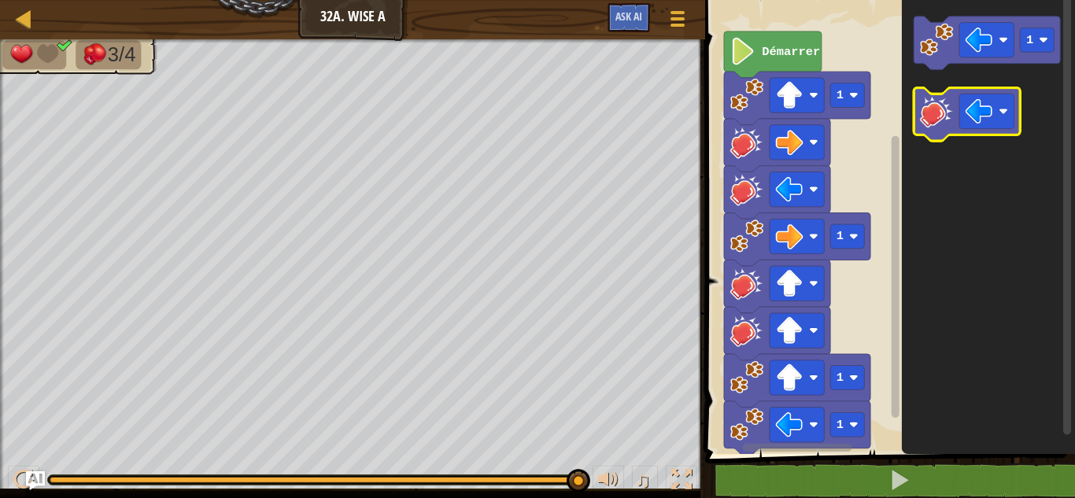
click at [932, 98] on image "Espace de travail de Blocky" at bounding box center [936, 110] width 33 height 33
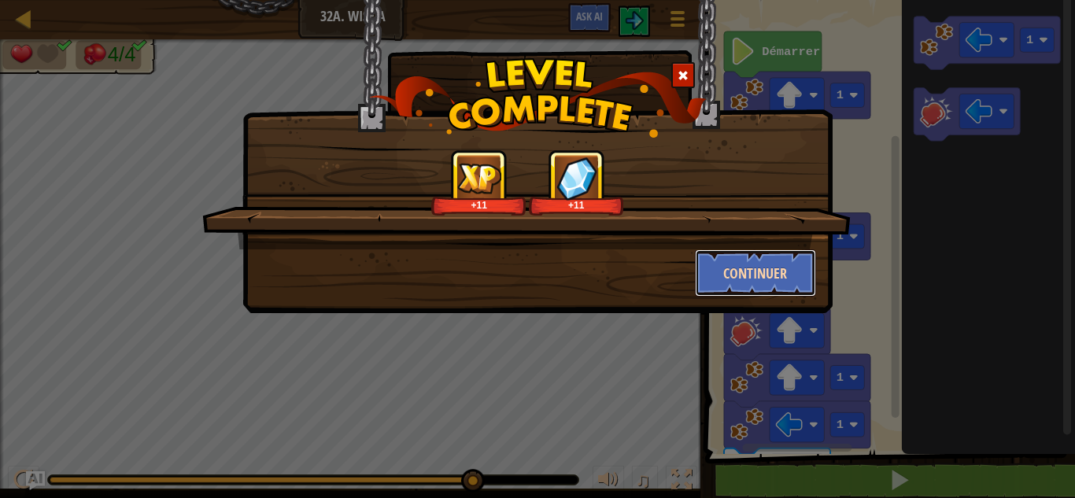
click at [727, 271] on button "Continuer" at bounding box center [756, 272] width 122 height 47
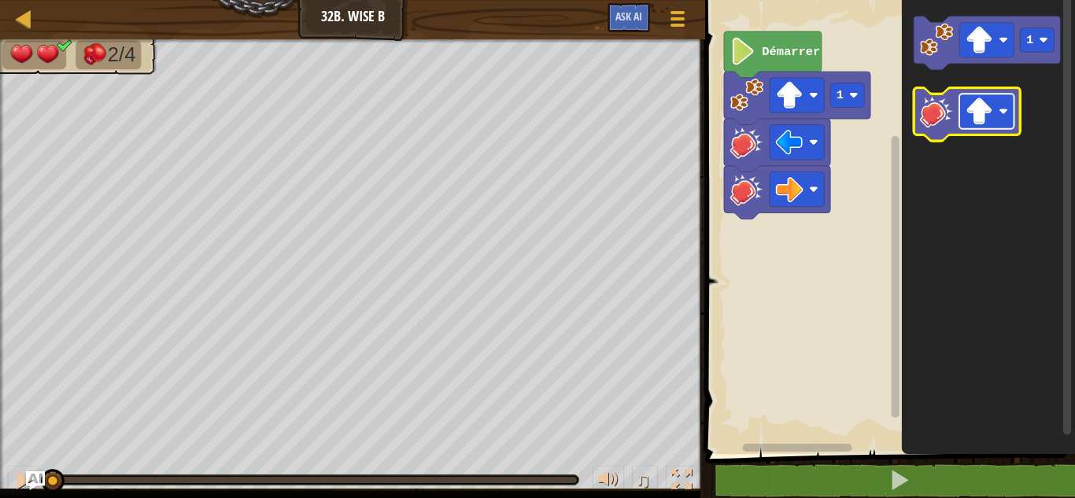
click at [998, 103] on rect "Espace de travail de Blocky" at bounding box center [986, 111] width 54 height 35
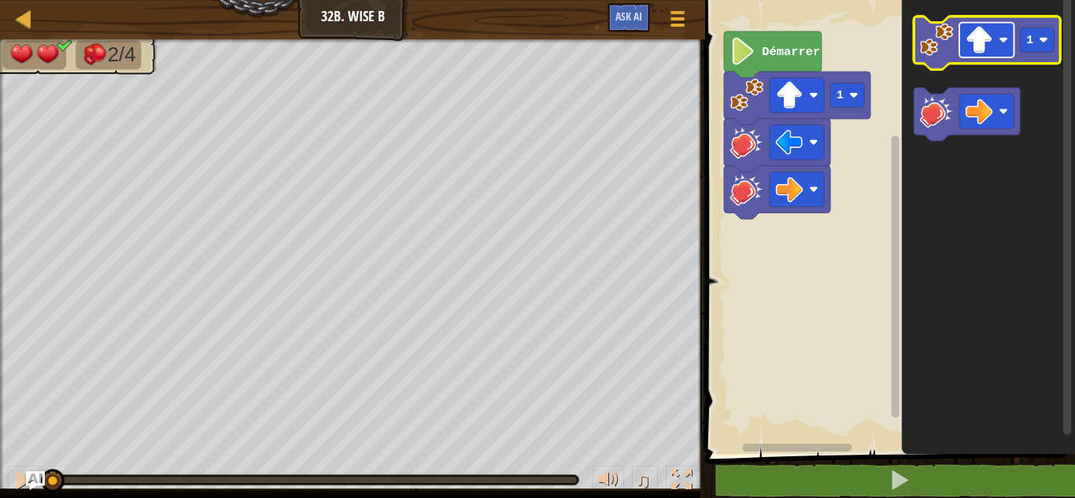
click at [972, 29] on image "Espace de travail de Blocky" at bounding box center [980, 40] width 28 height 28
click at [930, 39] on image "Espace de travail de Blocky" at bounding box center [936, 39] width 33 height 33
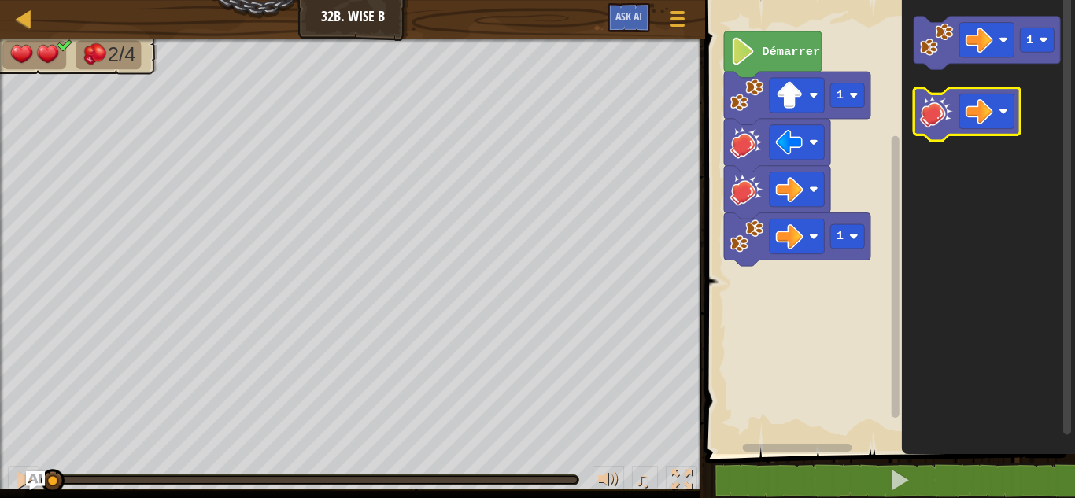
click at [934, 125] on image "Espace de travail de Blocky" at bounding box center [936, 110] width 33 height 33
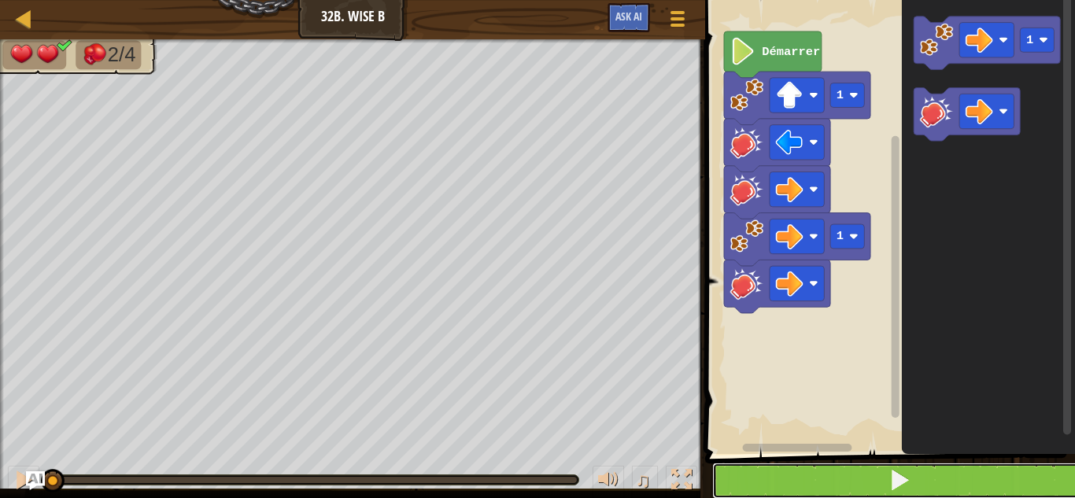
click at [897, 486] on span at bounding box center [900, 480] width 22 height 22
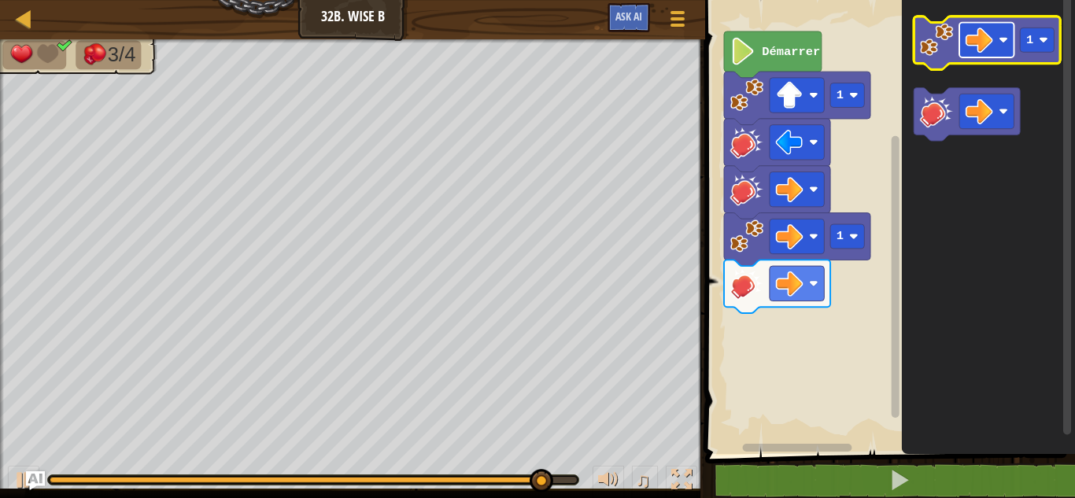
click at [966, 32] on rect "Espace de travail de Blocky" at bounding box center [986, 40] width 54 height 35
click at [931, 39] on image "Espace de travail de Blocky" at bounding box center [936, 39] width 33 height 33
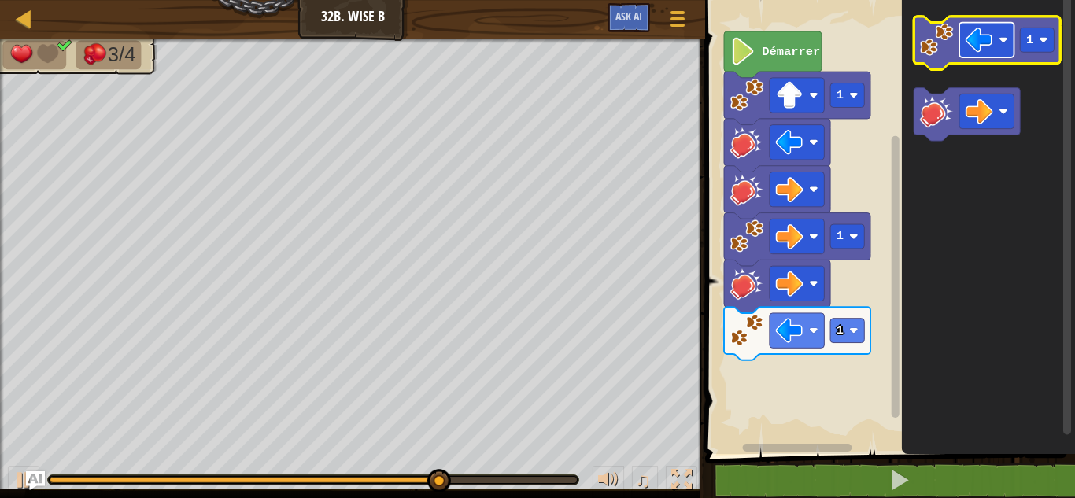
click at [984, 35] on image "Espace de travail de Blocky" at bounding box center [980, 40] width 28 height 28
click at [937, 50] on image "Espace de travail de Blocky" at bounding box center [936, 39] width 33 height 33
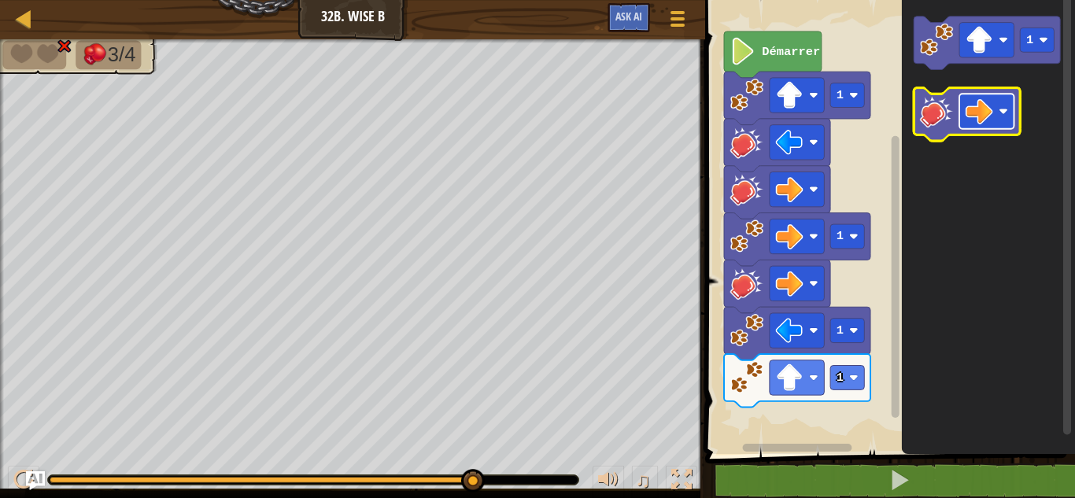
click at [1000, 99] on rect "Espace de travail de Blocky" at bounding box center [986, 111] width 54 height 35
click at [996, 148] on icon "Espace de travail de Blocky" at bounding box center [988, 223] width 173 height 462
click at [941, 98] on image "Espace de travail de Blocky" at bounding box center [936, 110] width 33 height 33
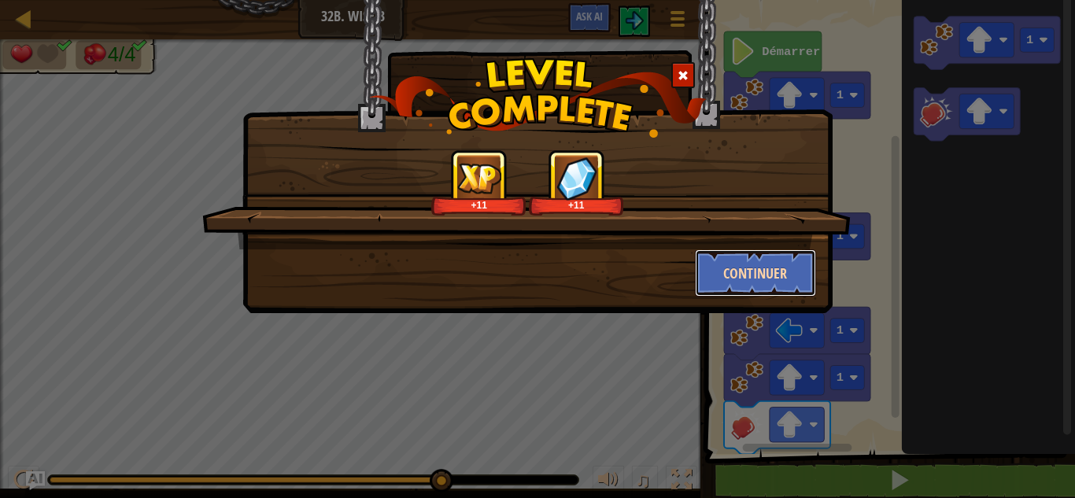
click at [736, 261] on button "Continuer" at bounding box center [756, 272] width 122 height 47
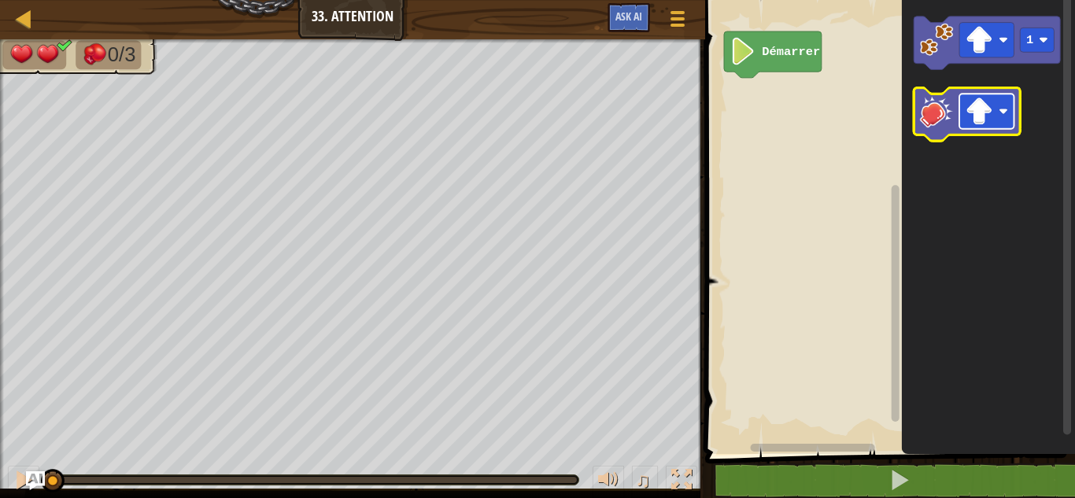
click at [981, 113] on image "Espace de travail de Blocky" at bounding box center [980, 112] width 28 height 28
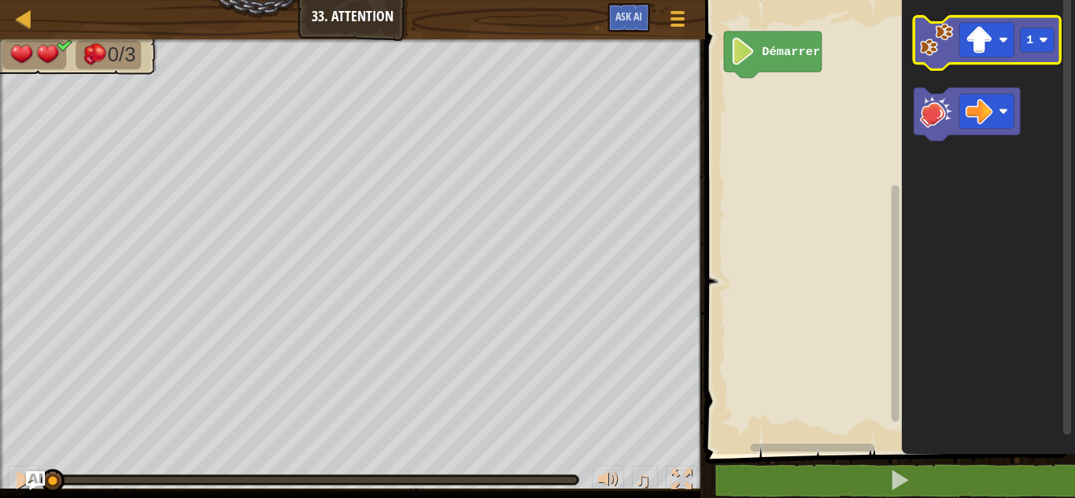
click at [953, 43] on image "Espace de travail de Blocky" at bounding box center [936, 39] width 33 height 33
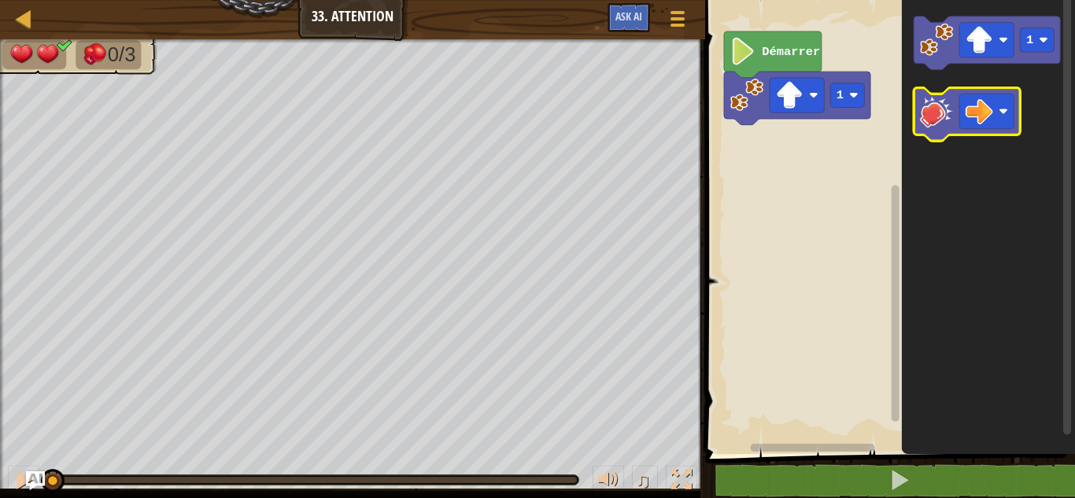
click at [950, 113] on image "Espace de travail de Blocky" at bounding box center [936, 110] width 33 height 33
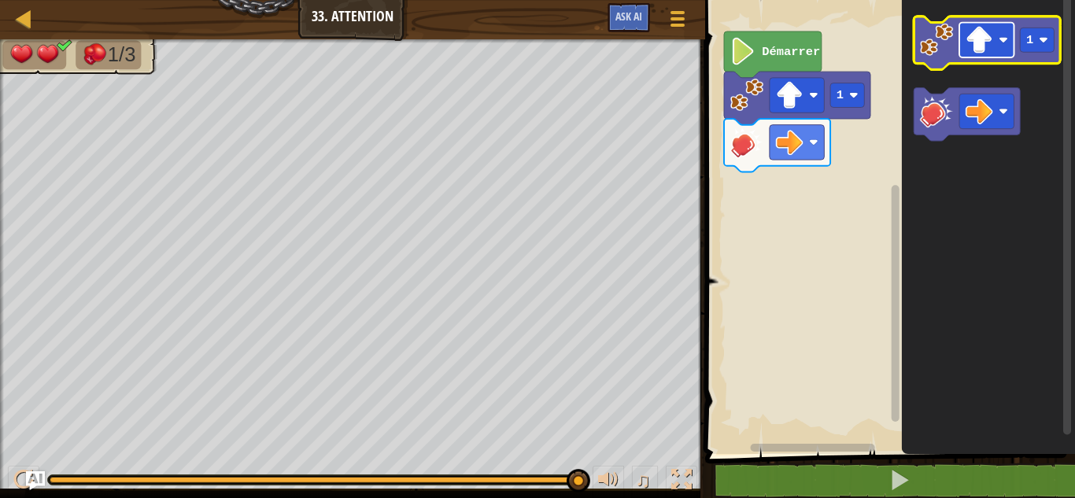
click at [974, 44] on image "Espace de travail de Blocky" at bounding box center [980, 40] width 28 height 28
click at [997, 50] on rect "Espace de travail de Blocky" at bounding box center [986, 40] width 54 height 35
click at [1047, 39] on image "Espace de travail de Blocky" at bounding box center [1044, 39] width 9 height 9
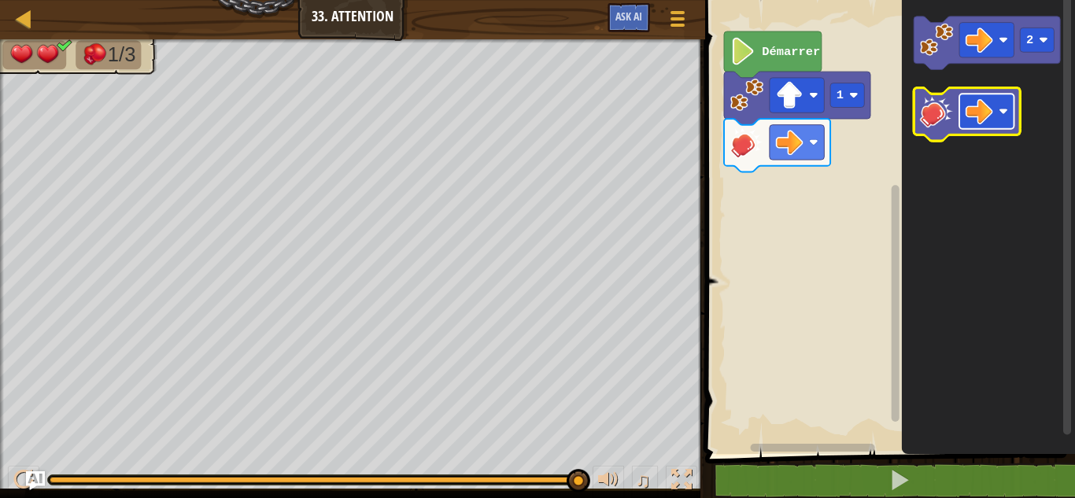
click at [998, 105] on rect "Espace de travail de Blocky" at bounding box center [986, 111] width 54 height 35
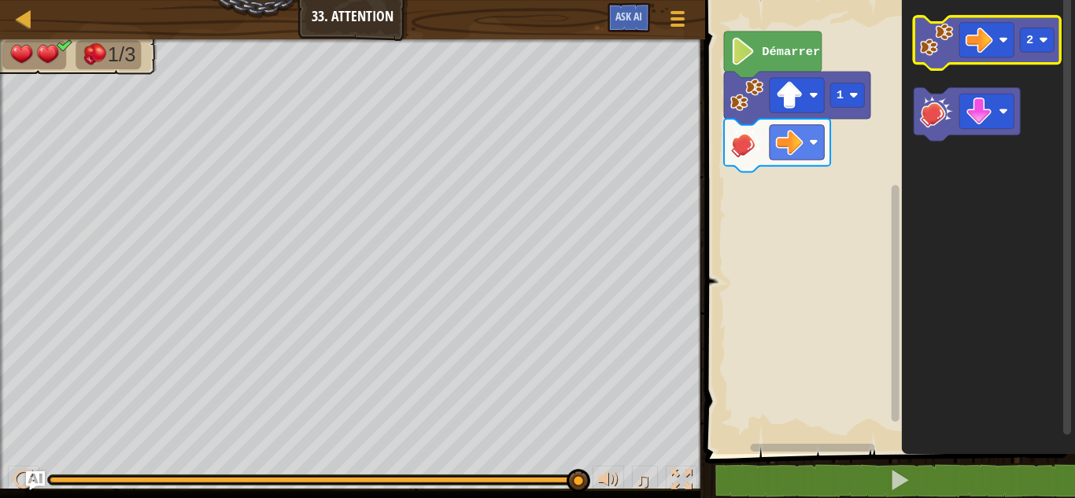
click at [918, 42] on icon "Espace de travail de Blocky" at bounding box center [988, 44] width 146 height 54
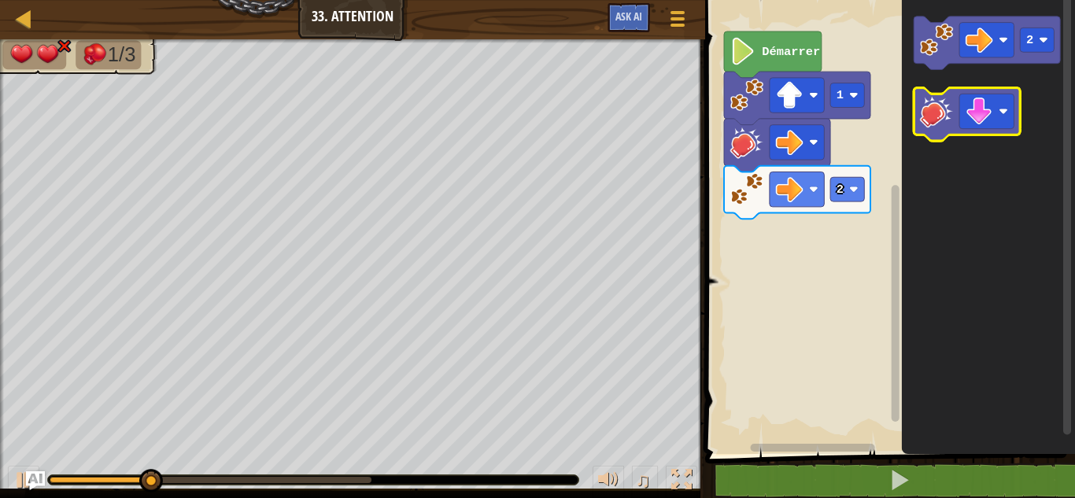
click at [937, 102] on image "Espace de travail de Blocky" at bounding box center [936, 110] width 33 height 33
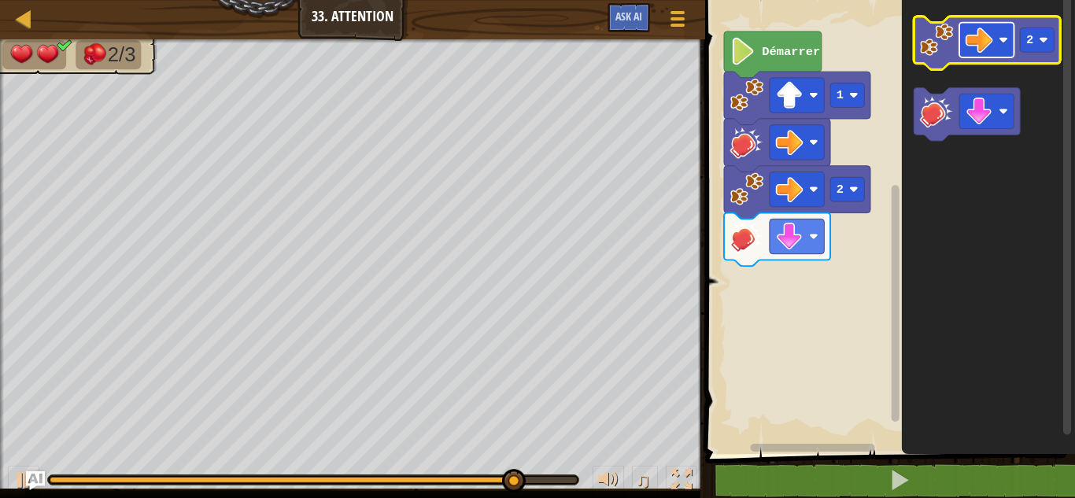
click at [987, 41] on image "Espace de travail de Blocky" at bounding box center [980, 40] width 28 height 28
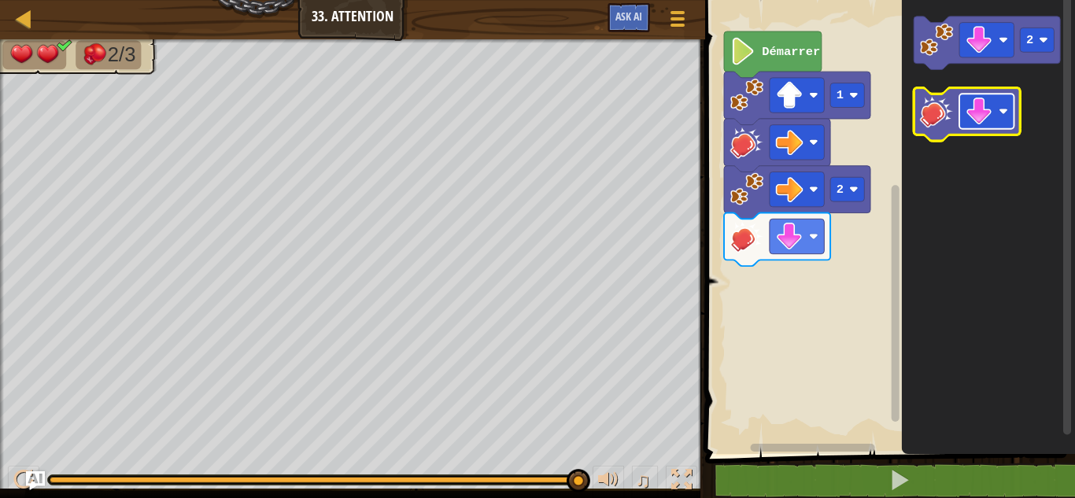
click at [993, 108] on rect "Espace de travail de Blocky" at bounding box center [986, 111] width 54 height 35
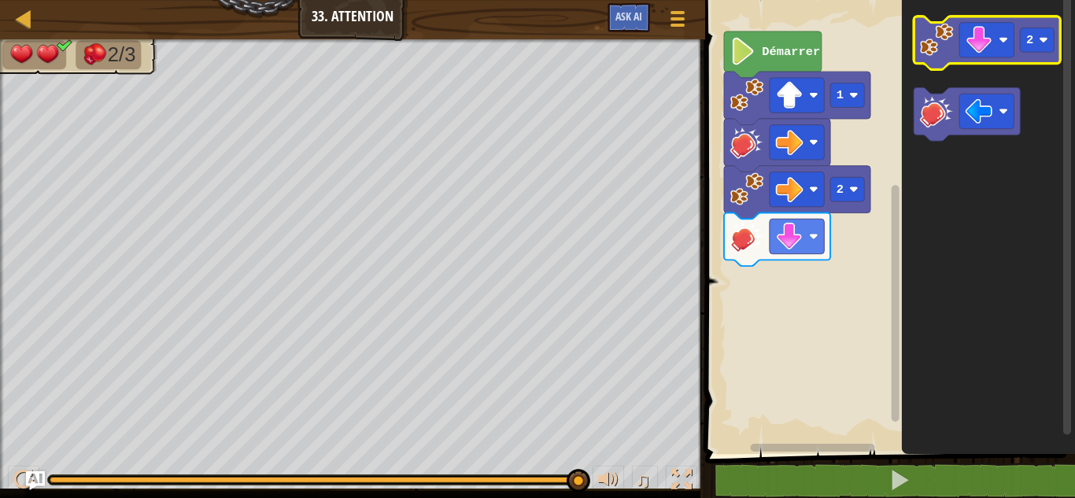
click at [928, 48] on image "Espace de travail de Blocky" at bounding box center [936, 39] width 33 height 33
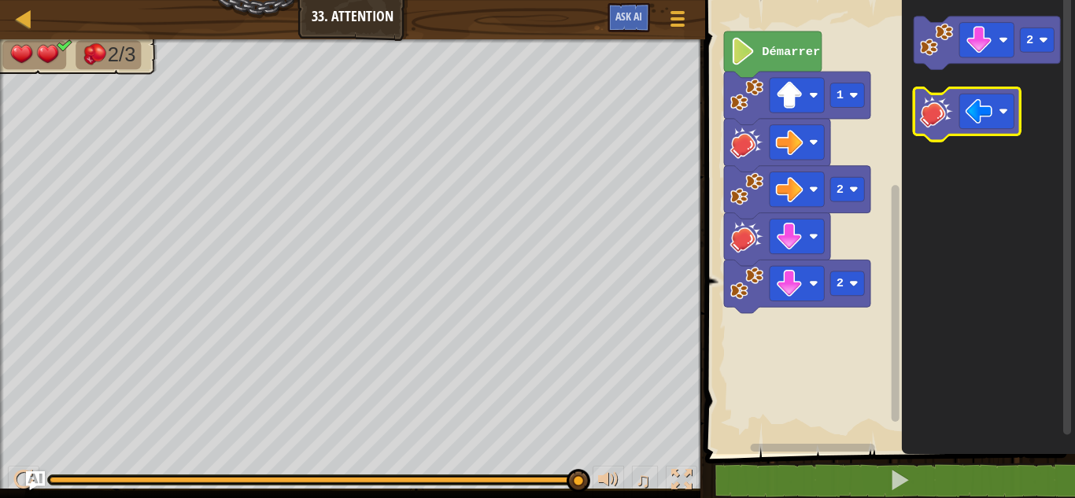
click at [927, 120] on image "Espace de travail de Blocky" at bounding box center [936, 110] width 33 height 33
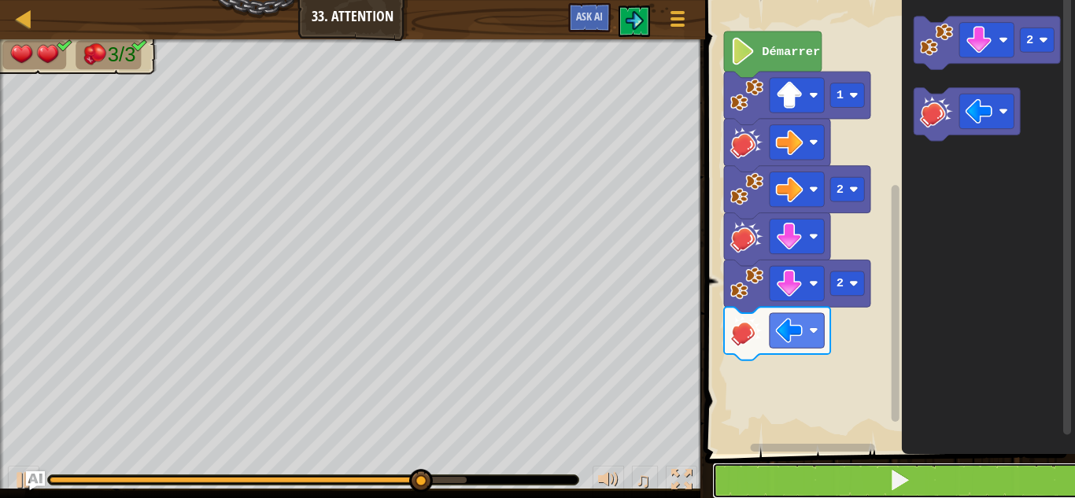
click at [844, 479] on button at bounding box center [899, 481] width 375 height 36
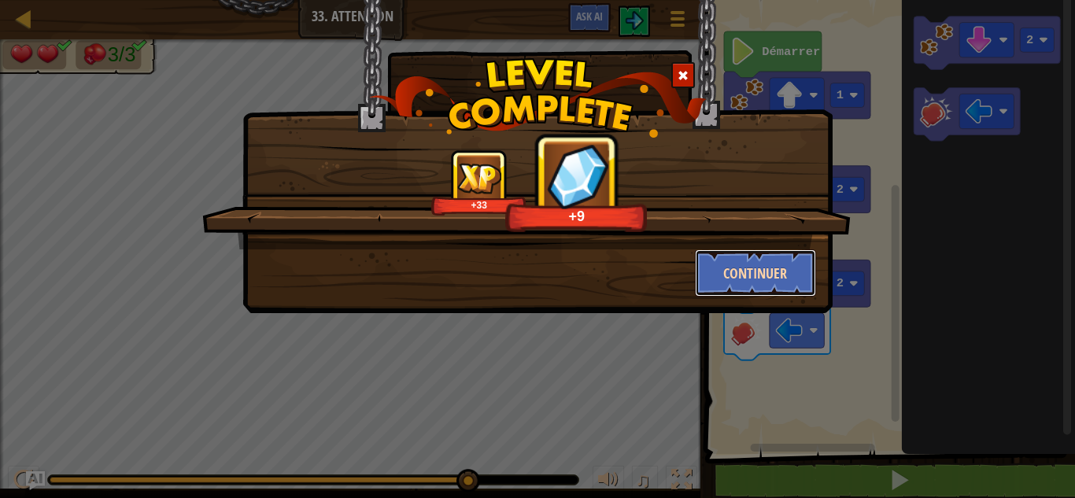
click at [715, 275] on button "Continuer" at bounding box center [756, 272] width 122 height 47
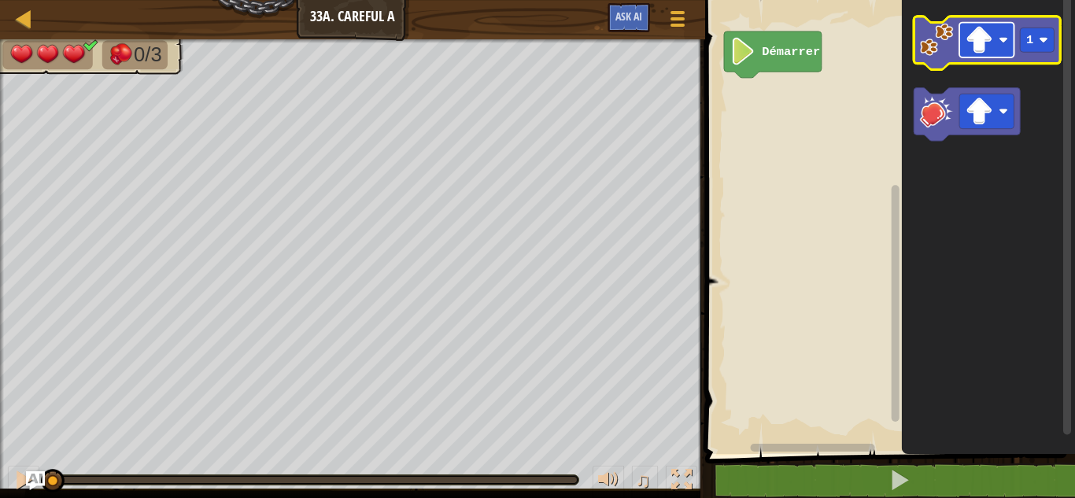
click at [985, 29] on image "Espace de travail de Blocky" at bounding box center [980, 40] width 28 height 28
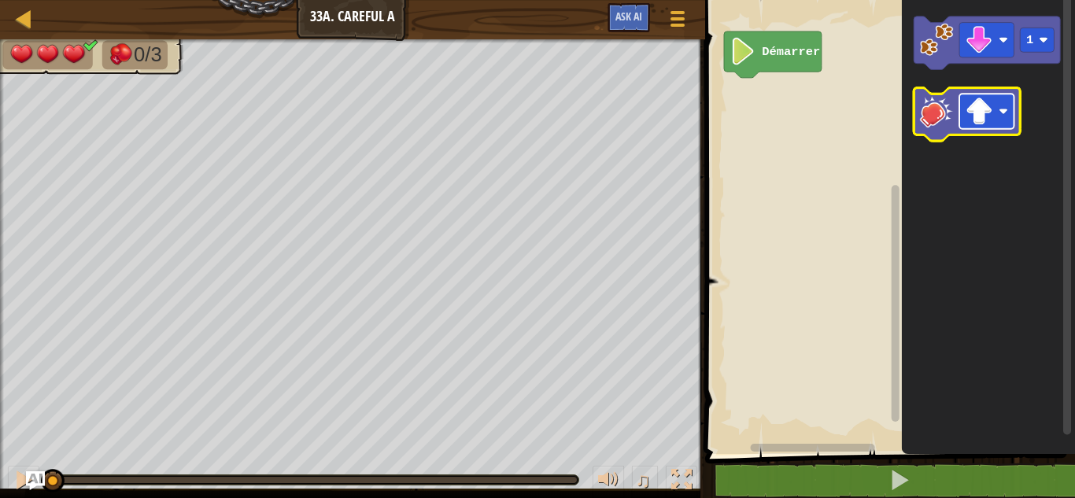
click at [985, 109] on image "Espace de travail de Blocky" at bounding box center [980, 112] width 28 height 28
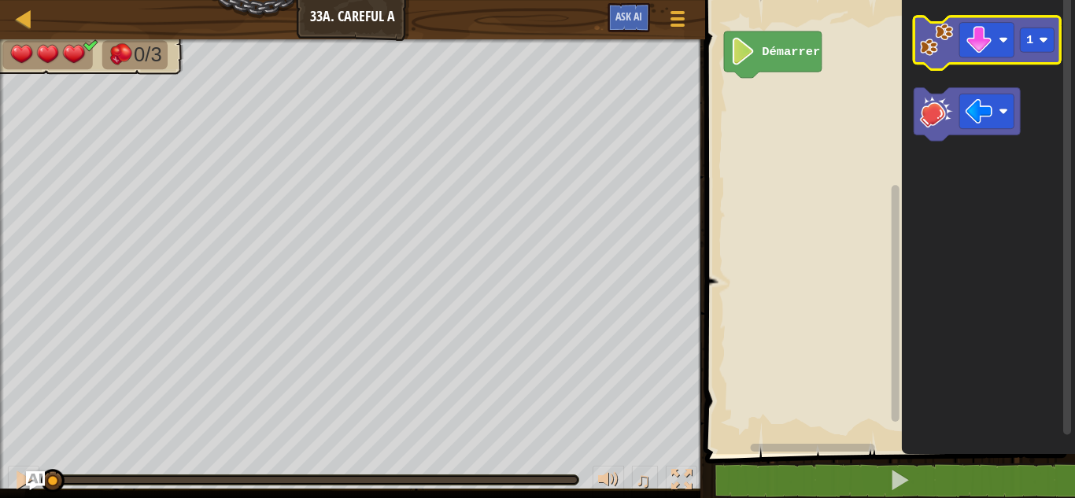
click at [922, 61] on icon "Espace de travail de Blocky" at bounding box center [988, 44] width 146 height 54
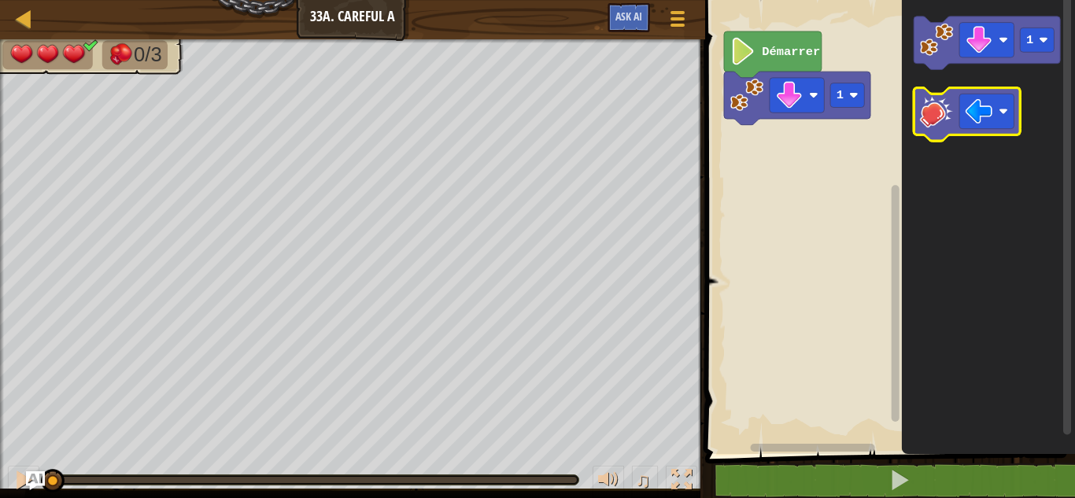
click at [939, 119] on image "Espace de travail de Blocky" at bounding box center [936, 110] width 33 height 33
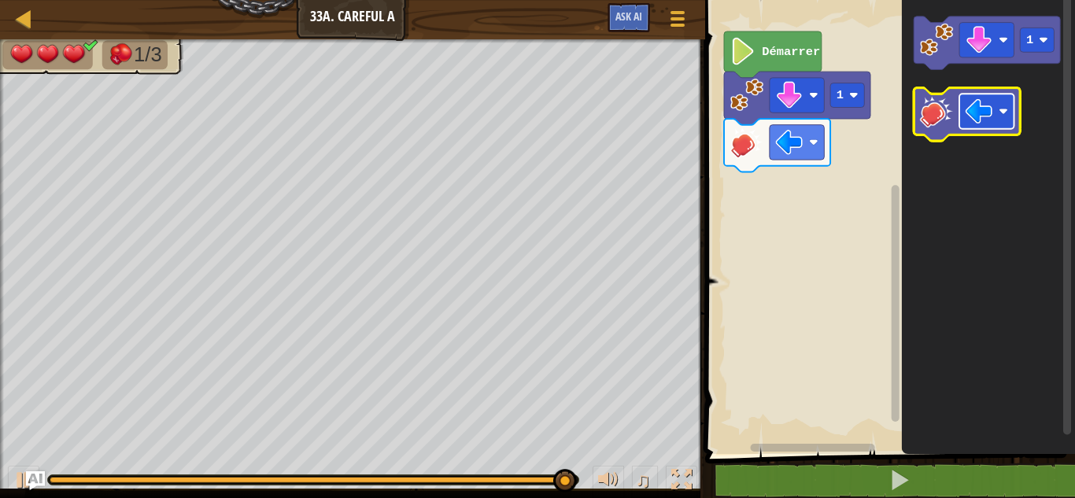
click at [981, 99] on image "Espace de travail de Blocky" at bounding box center [980, 112] width 28 height 28
click at [979, 92] on icon "Espace de travail de Blocky" at bounding box center [968, 115] width 106 height 54
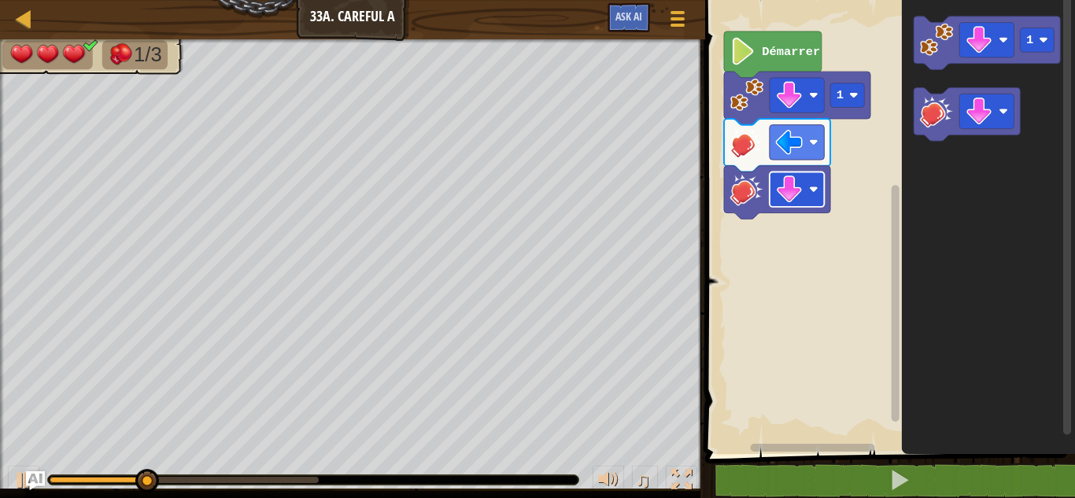
click at [795, 195] on image "Espace de travail de Blocky" at bounding box center [790, 190] width 28 height 28
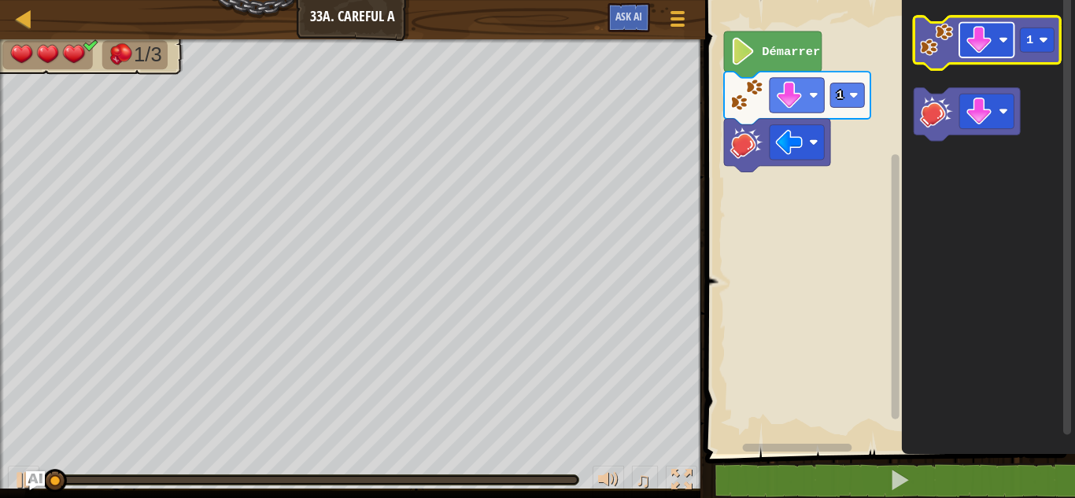
click at [996, 47] on rect "Espace de travail de Blocky" at bounding box center [986, 40] width 54 height 35
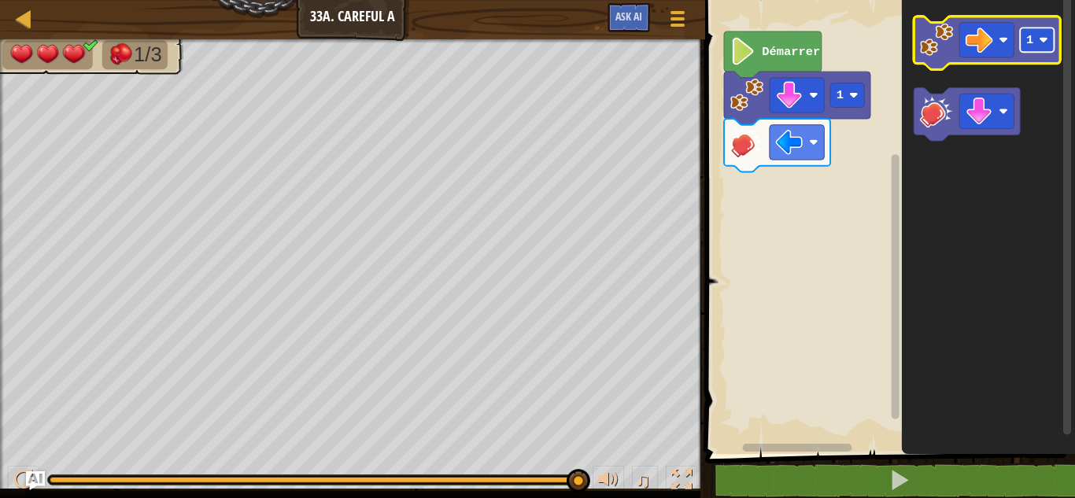
click at [1040, 40] on image "Espace de travail de Blocky" at bounding box center [1044, 39] width 9 height 9
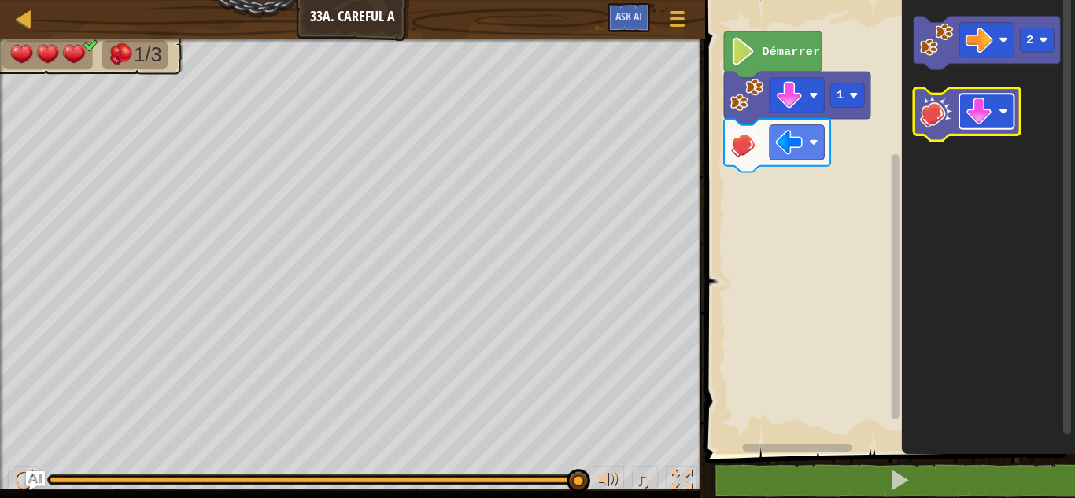
click at [975, 116] on image "Espace de travail de Blocky" at bounding box center [980, 112] width 28 height 28
click at [987, 95] on rect "Espace de travail de Blocky" at bounding box center [986, 111] width 54 height 35
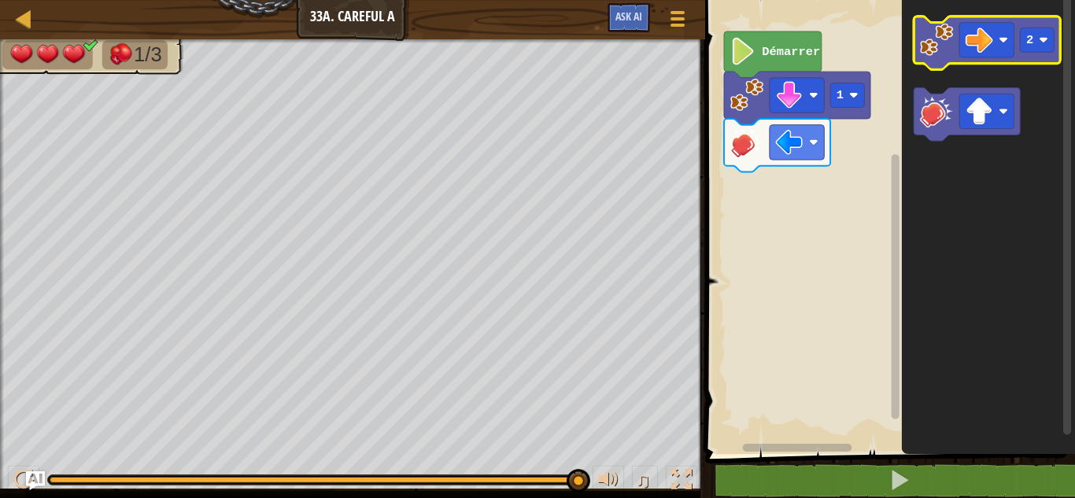
click at [944, 46] on image "Espace de travail de Blocky" at bounding box center [936, 39] width 33 height 33
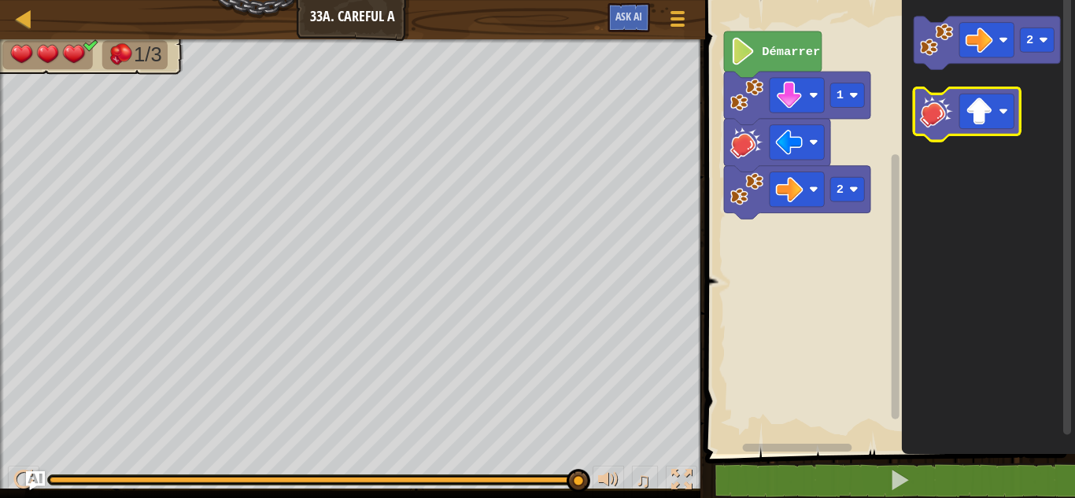
click at [936, 101] on image "Espace de travail de Blocky" at bounding box center [936, 110] width 33 height 33
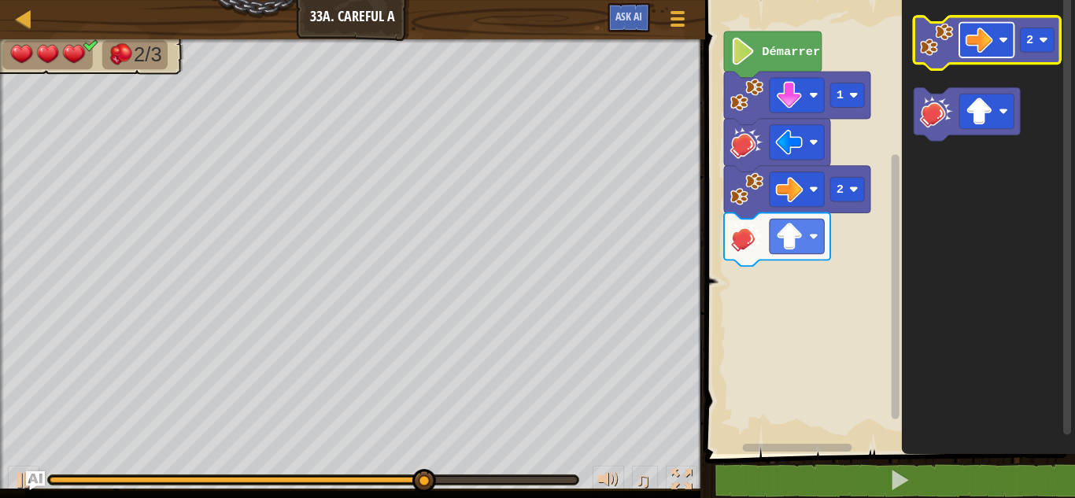
click at [996, 34] on rect "Espace de travail de Blocky" at bounding box center [986, 40] width 54 height 35
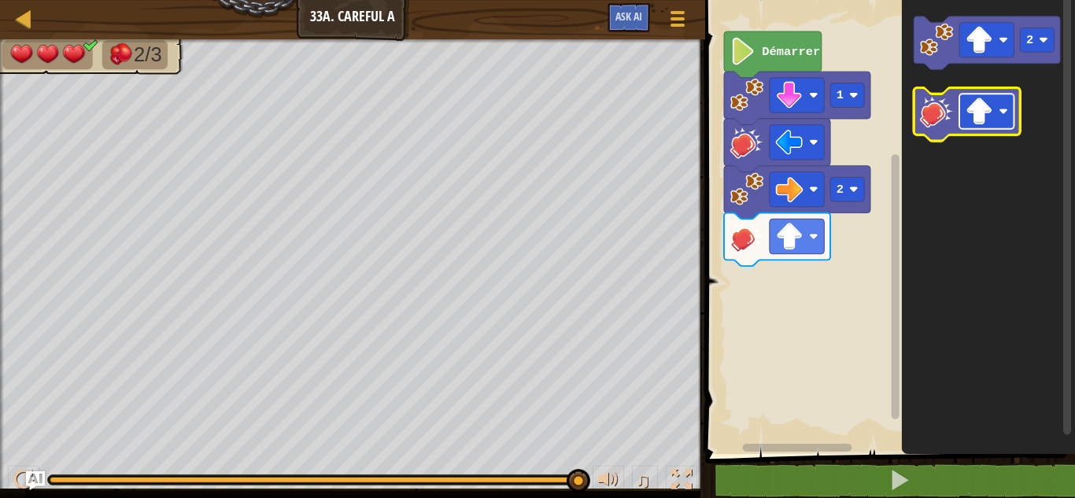
click at [988, 120] on image "Espace de travail de Blocky" at bounding box center [980, 112] width 28 height 28
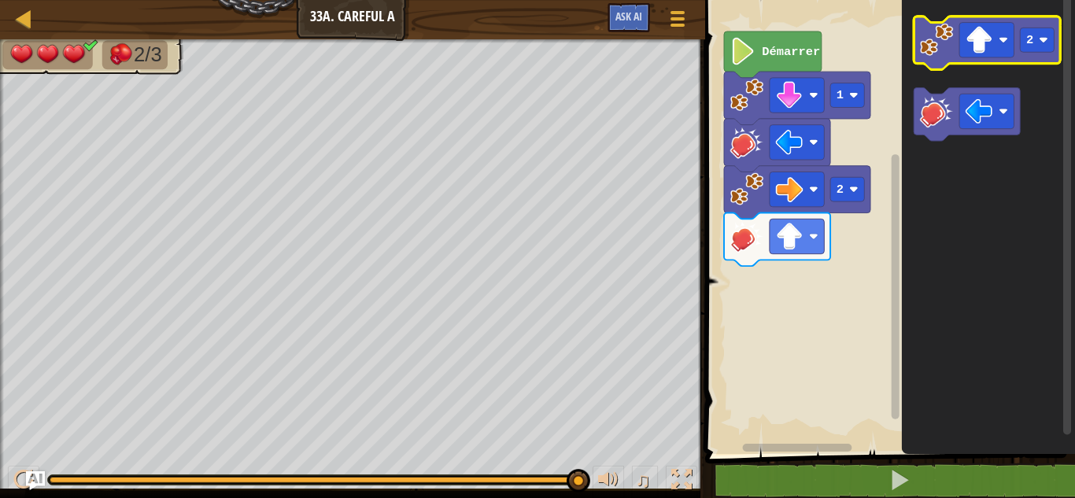
click at [943, 55] on image "Espace de travail de Blocky" at bounding box center [936, 39] width 33 height 33
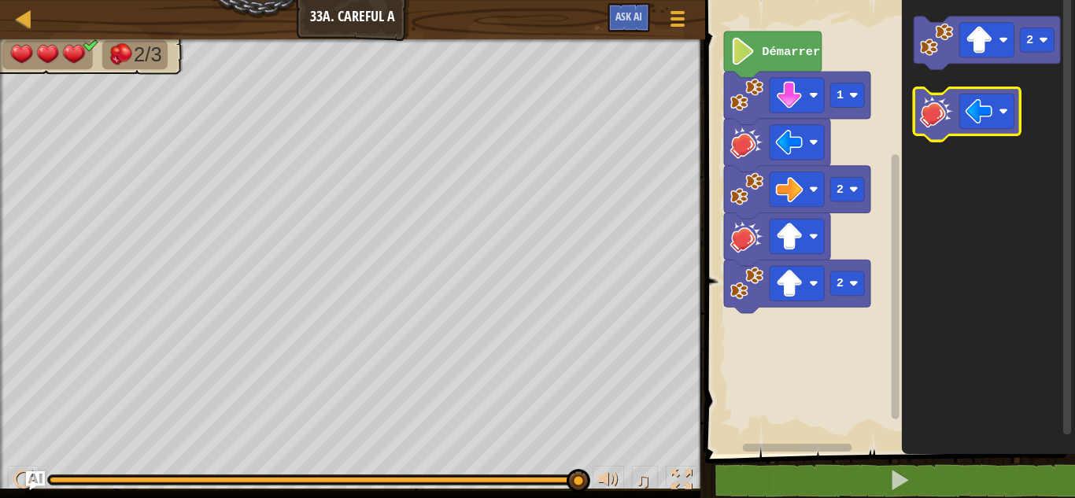
click at [945, 110] on image "Espace de travail de Blocky" at bounding box center [936, 110] width 33 height 33
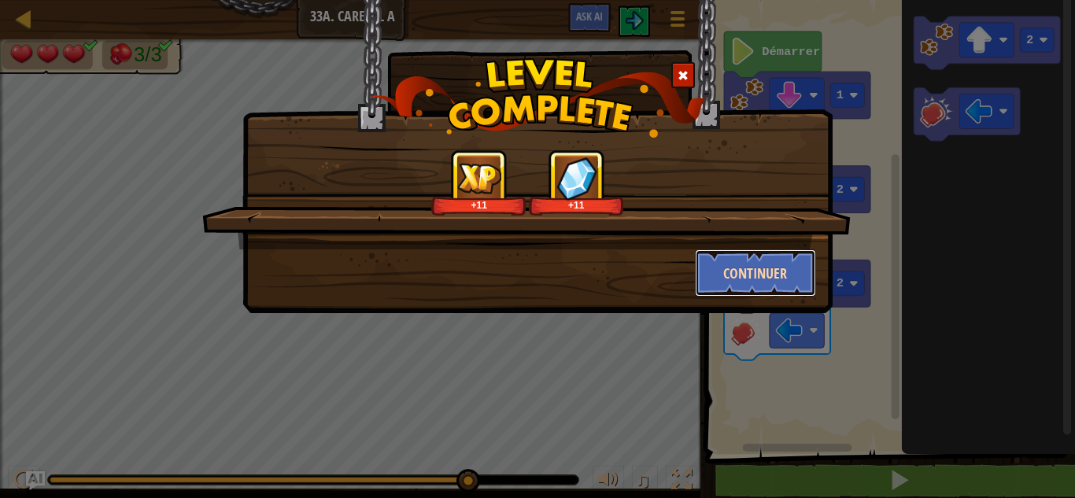
click at [765, 273] on button "Continuer" at bounding box center [756, 272] width 122 height 47
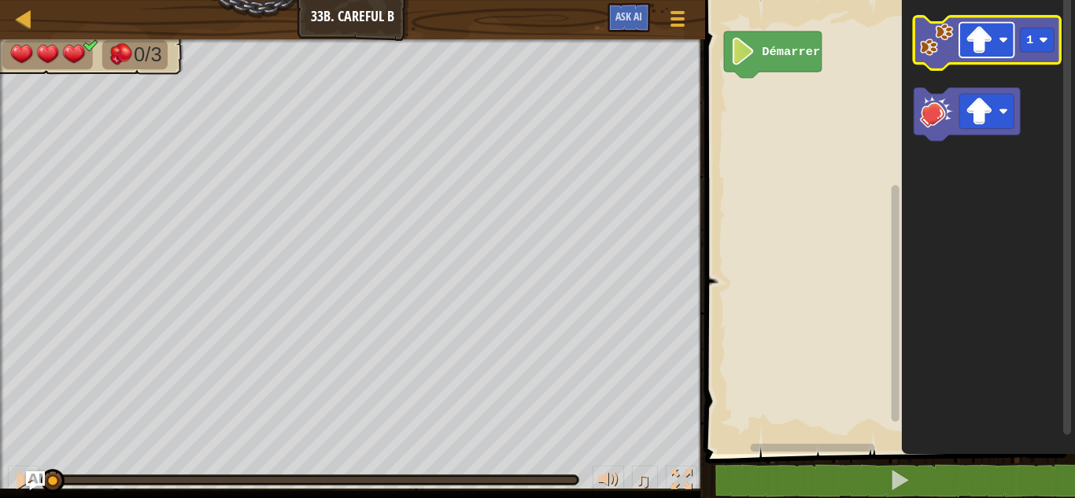
click at [970, 31] on image "Espace de travail de Blocky" at bounding box center [980, 40] width 28 height 28
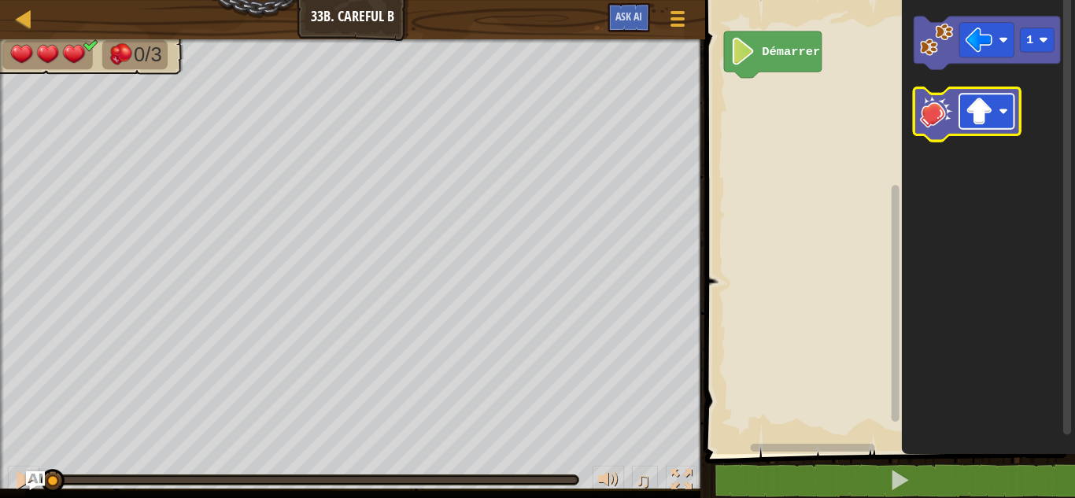
click at [988, 110] on image "Espace de travail de Blocky" at bounding box center [980, 112] width 28 height 28
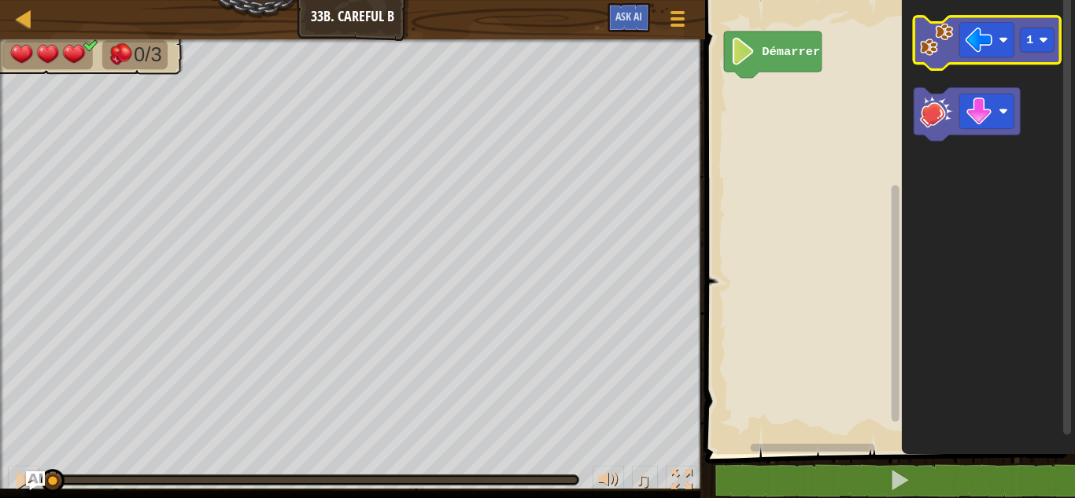
click at [930, 37] on image "Espace de travail de Blocky" at bounding box center [936, 39] width 33 height 33
click at [944, 116] on g "1" at bounding box center [988, 79] width 146 height 124
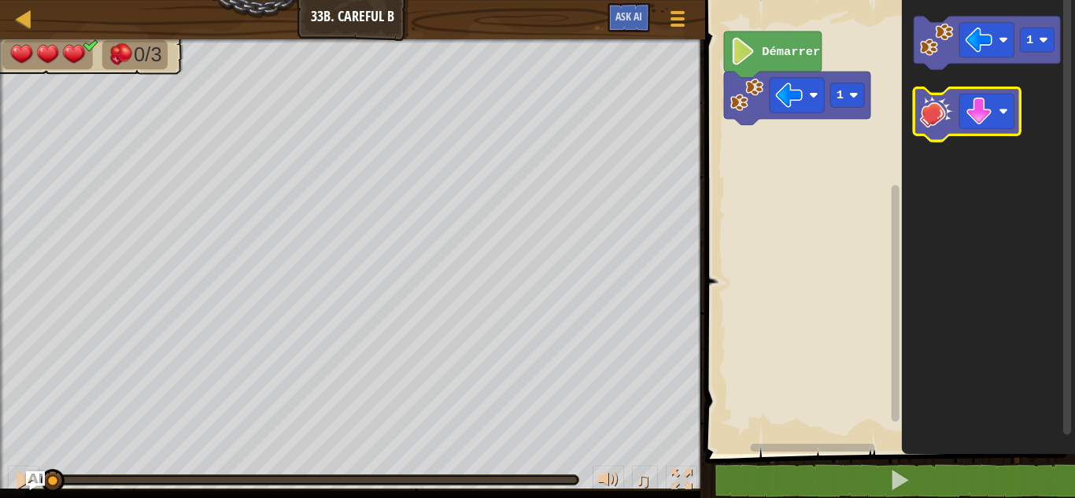
click at [944, 116] on image "Espace de travail de Blocky" at bounding box center [936, 110] width 33 height 33
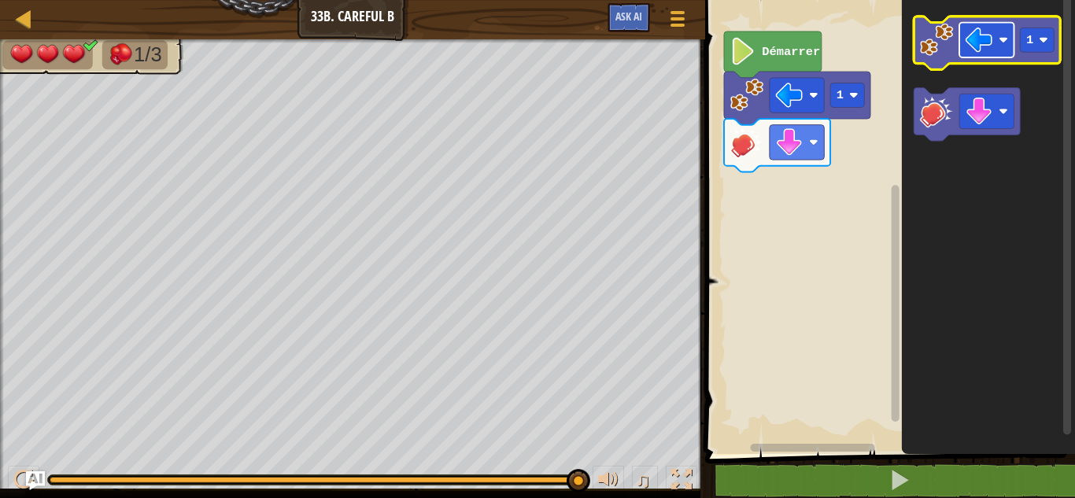
click at [986, 35] on image "Espace de travail de Blocky" at bounding box center [980, 40] width 28 height 28
click at [1032, 31] on rect "Espace de travail de Blocky" at bounding box center [1038, 40] width 34 height 24
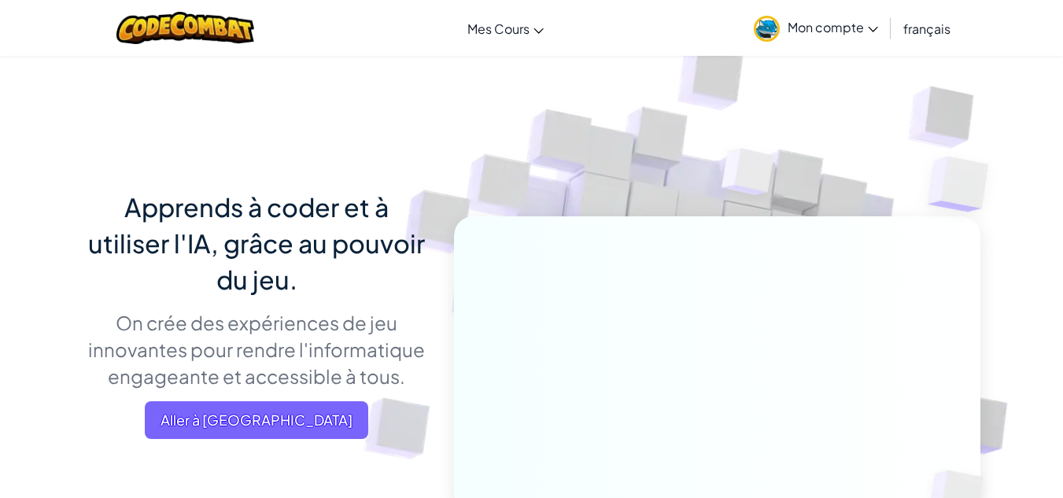
click at [868, 16] on link "Mon compte" at bounding box center [816, 28] width 140 height 50
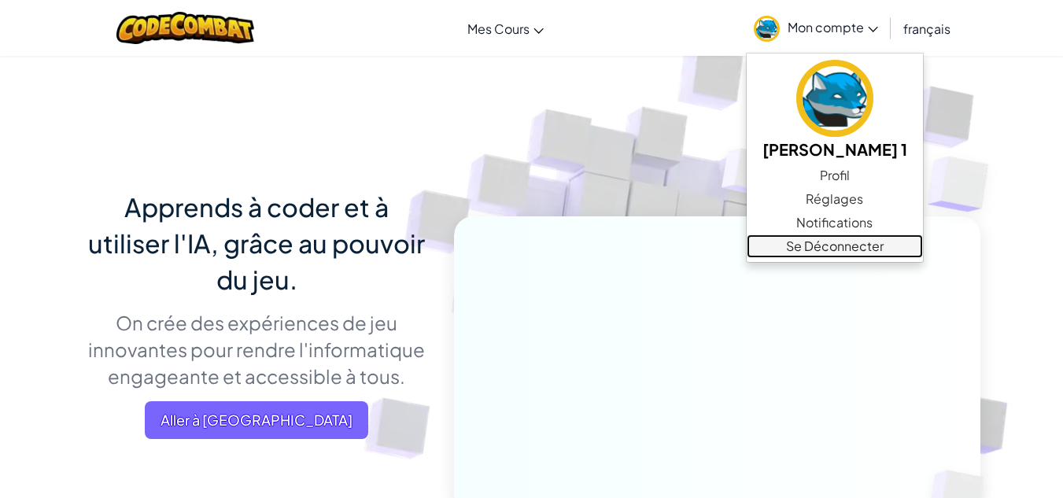
click at [828, 252] on link "Se Déconnecter" at bounding box center [835, 247] width 176 height 24
